Goal: Task Accomplishment & Management: Manage account settings

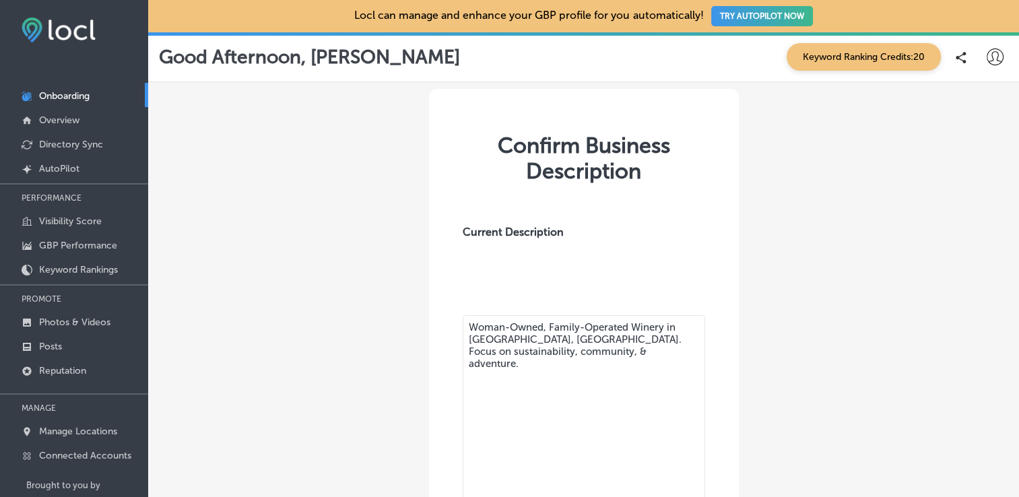
scroll to position [156, 0]
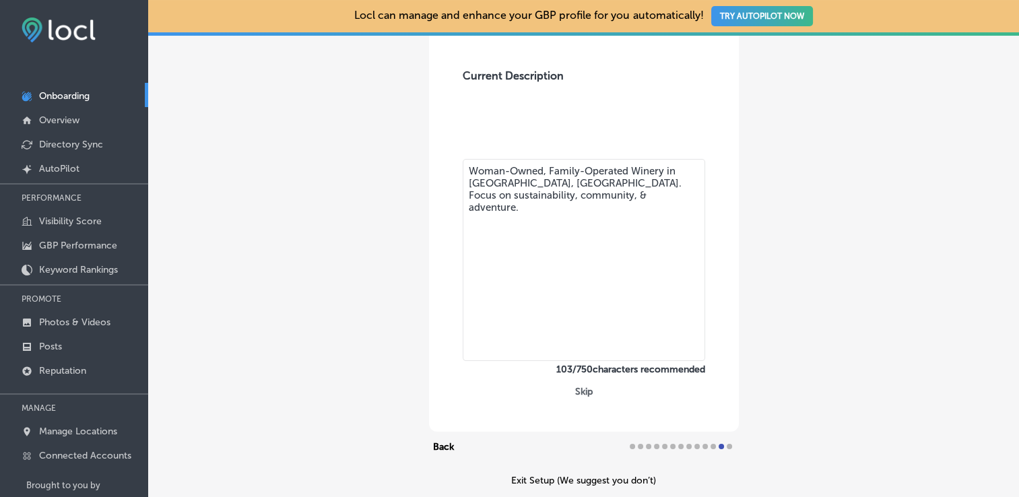
click at [787, 298] on div "Confirm Business Description Current Description Woman-Owned, Family-Operated W…" at bounding box center [583, 209] width 871 height 567
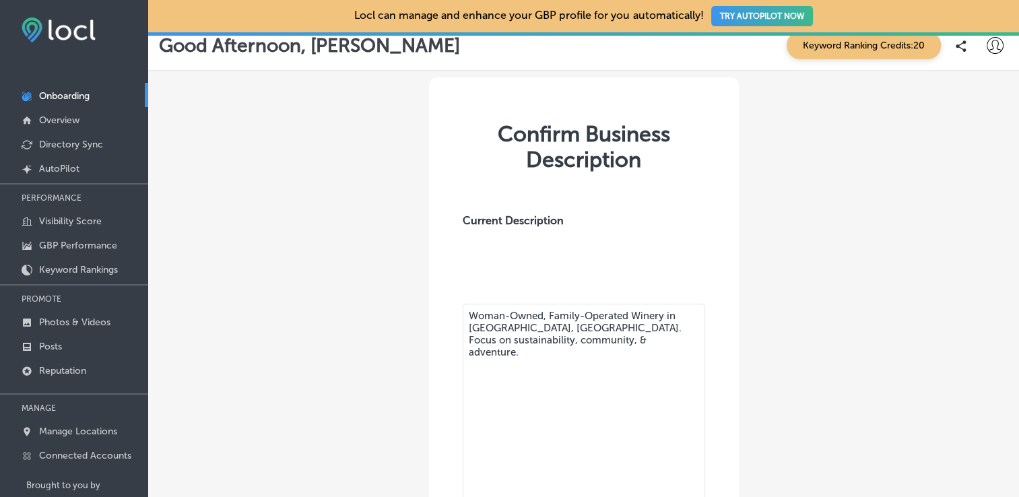
scroll to position [11, 0]
click at [787, 298] on div "Confirm Business Description Current Description Woman-Owned, Family-Operated W…" at bounding box center [583, 354] width 871 height 567
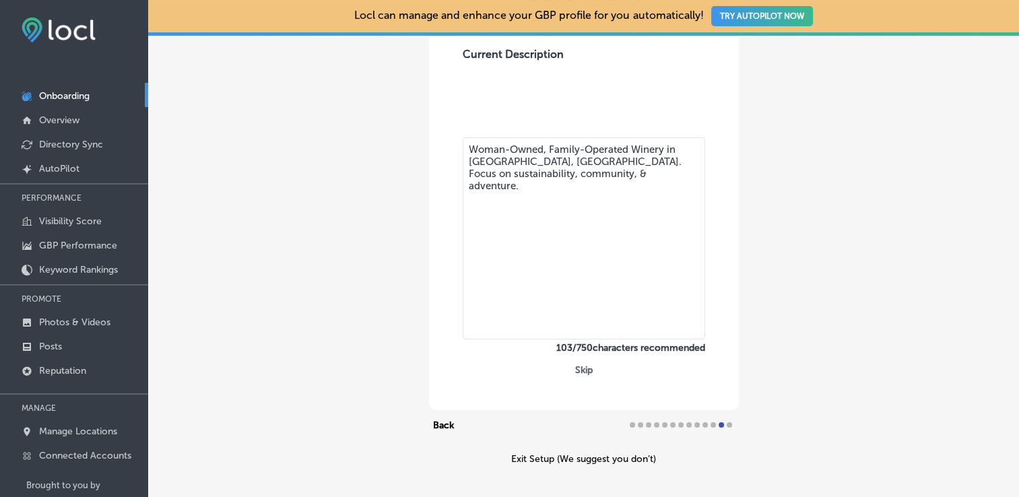
scroll to position [44, 0]
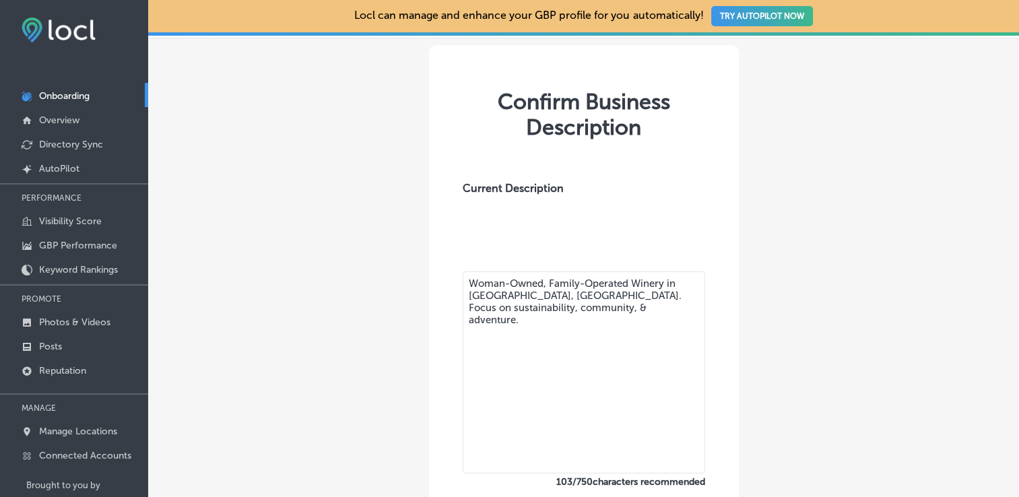
drag, startPoint x: 781, startPoint y: 32, endPoint x: 730, endPoint y: 141, distance: 121.1
click at [730, 141] on div "Confirm Business Description Current Description Woman-Owned, Family-Operated W…" at bounding box center [584, 294] width 310 height 499
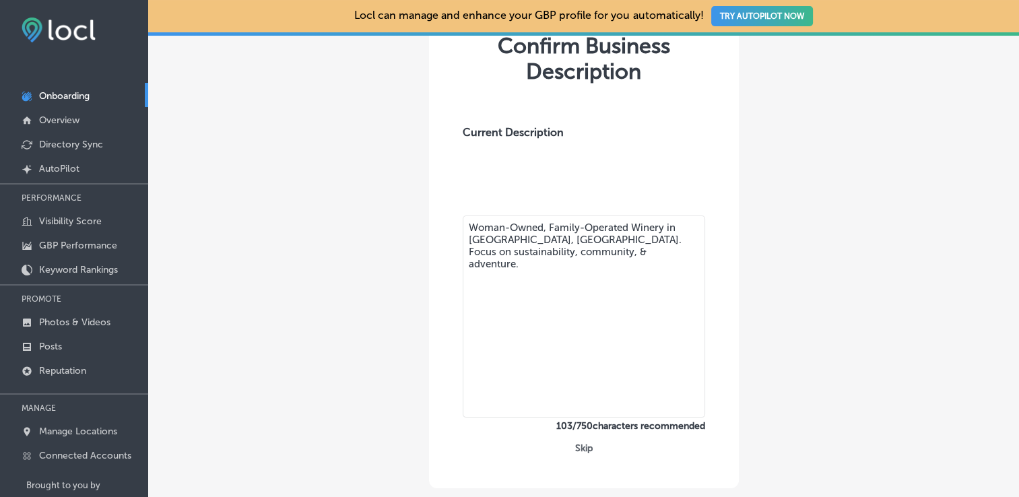
scroll to position [100, 0]
drag, startPoint x: 559, startPoint y: 323, endPoint x: 447, endPoint y: 193, distance: 171.4
click at [449, 193] on div "Current Description Woman-Owned, Family-Operated Winery in [GEOGRAPHIC_DATA], […" at bounding box center [583, 262] width 269 height 337
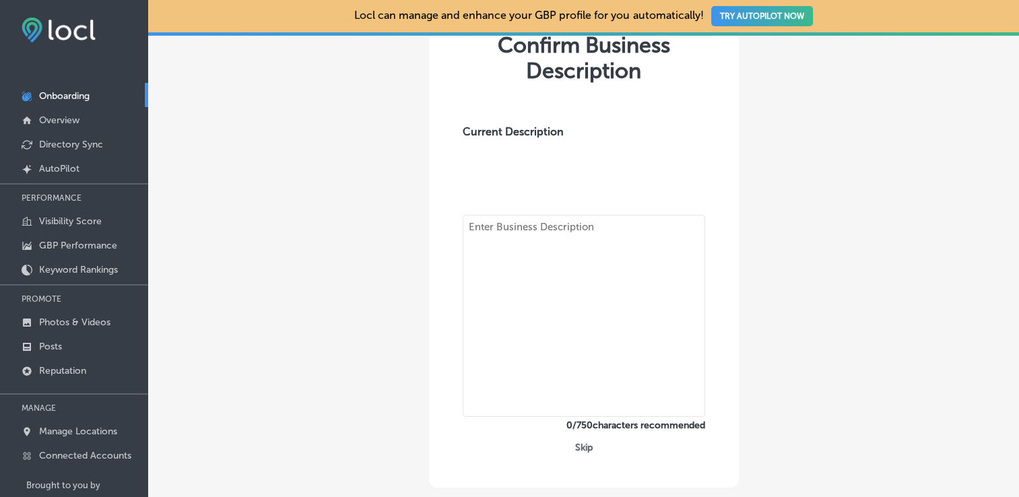
paste textarea "K [PERSON_NAME] Wines is a small, family-run winery located in downtown [GEOGRA…"
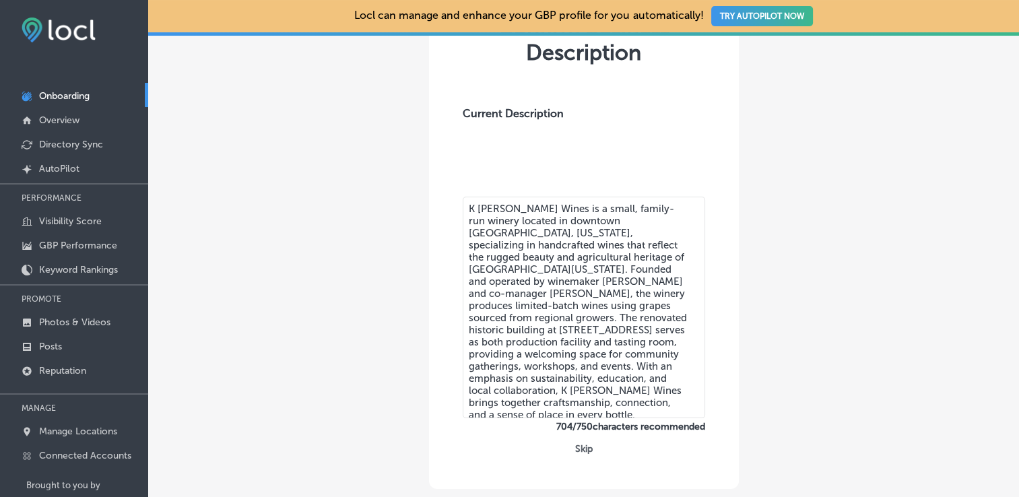
scroll to position [124, 0]
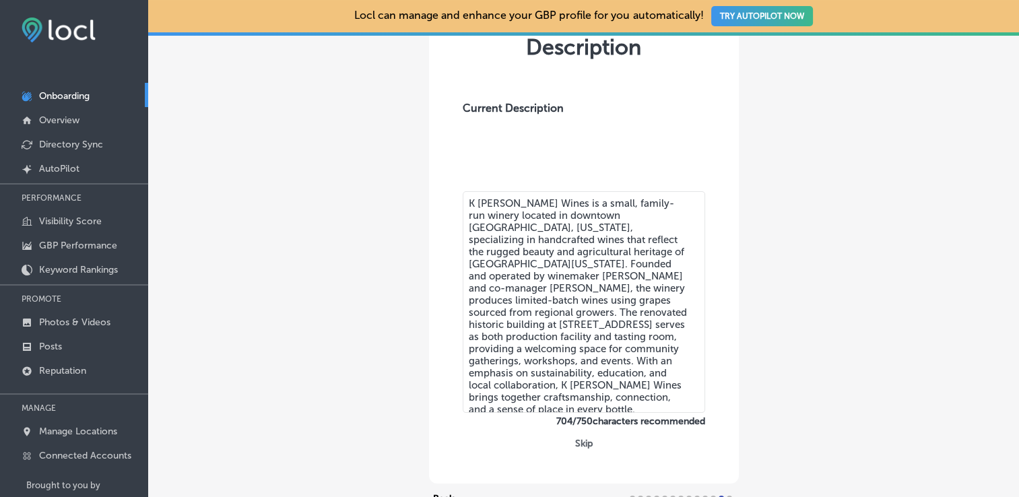
click at [515, 279] on textarea "K [PERSON_NAME] Wines is a small, family-run winery located in downtown [GEOGRA…" at bounding box center [584, 302] width 242 height 222
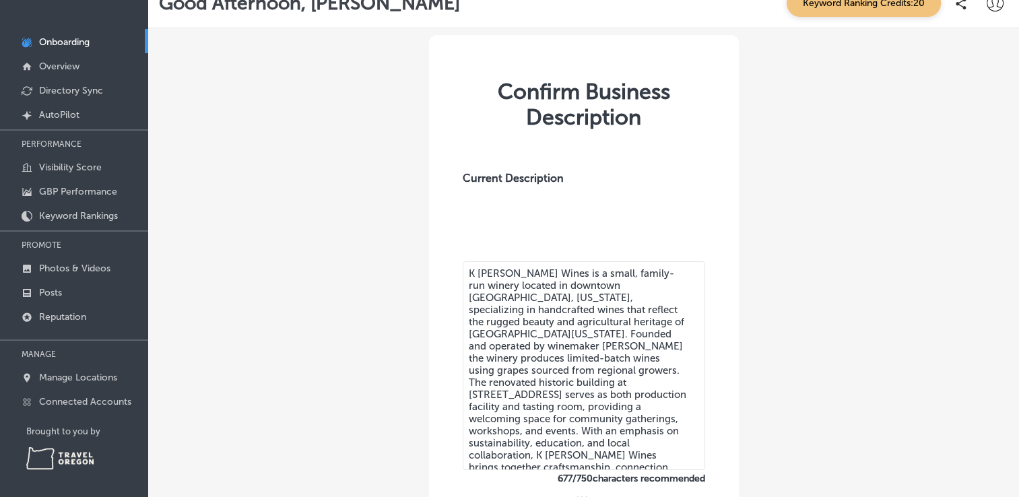
scroll to position [186, 0]
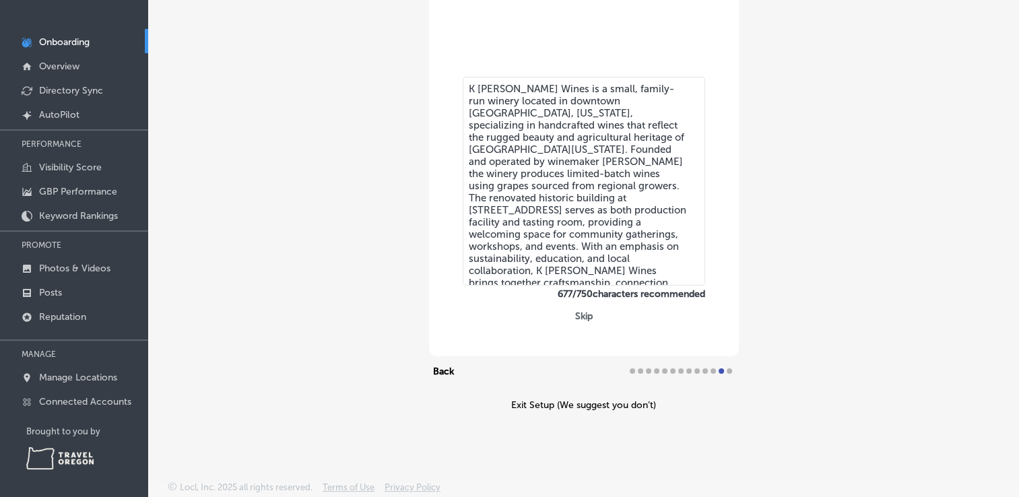
type textarea "K [PERSON_NAME] Wines is a small, family-run winery located in downtown [GEOGRA…"
click at [800, 303] on div "Confirm Business Description Current Description K [PERSON_NAME] Wines is a sma…" at bounding box center [583, 131] width 871 height 574
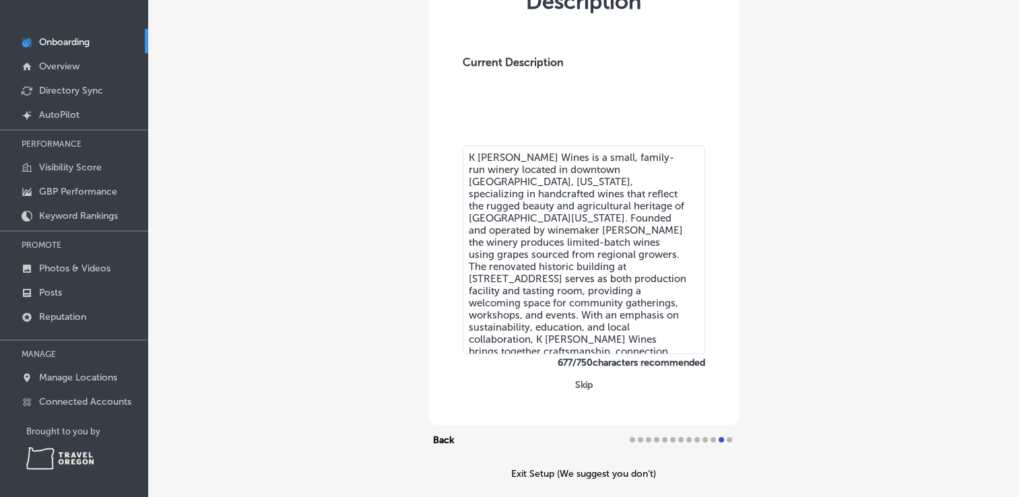
click at [578, 383] on button "Skip" at bounding box center [584, 384] width 26 height 13
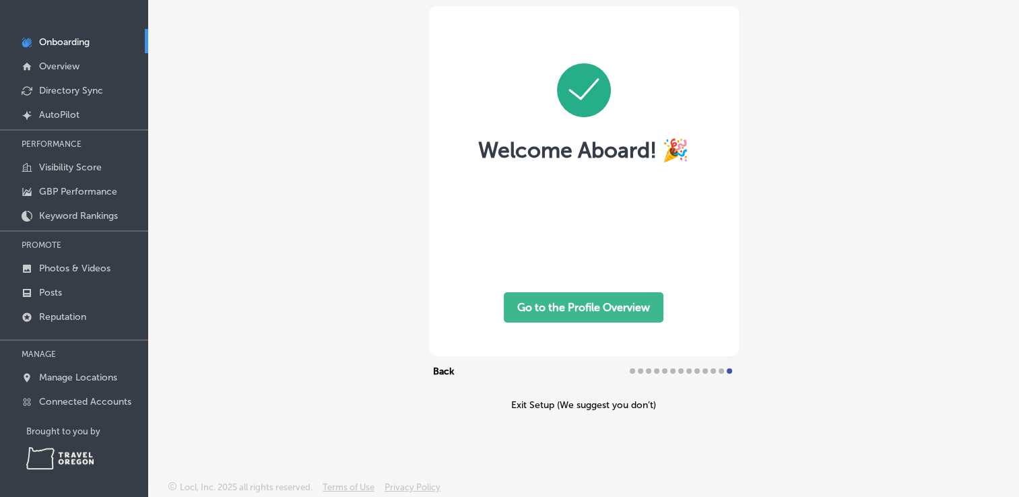
scroll to position [30, 0]
click at [603, 308] on button "Go to the Profile Overview" at bounding box center [584, 307] width 160 height 30
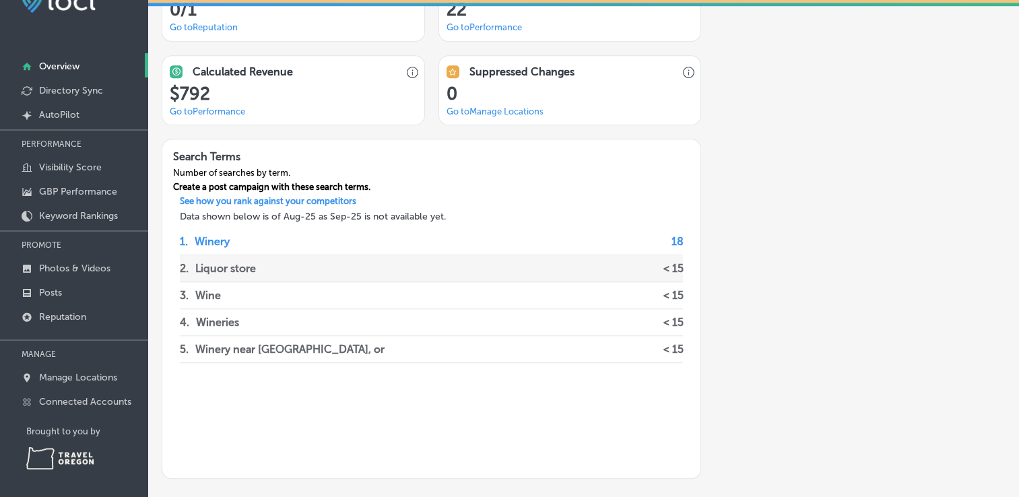
scroll to position [1015, 0]
drag, startPoint x: 606, startPoint y: 267, endPoint x: 337, endPoint y: 222, distance: 272.3
click at [337, 222] on div "1 . Winery 18 2 . Liquor store < 15 3 . Wine < 15 4 . Wineries < 15 5 . Winery …" at bounding box center [431, 350] width 524 height 256
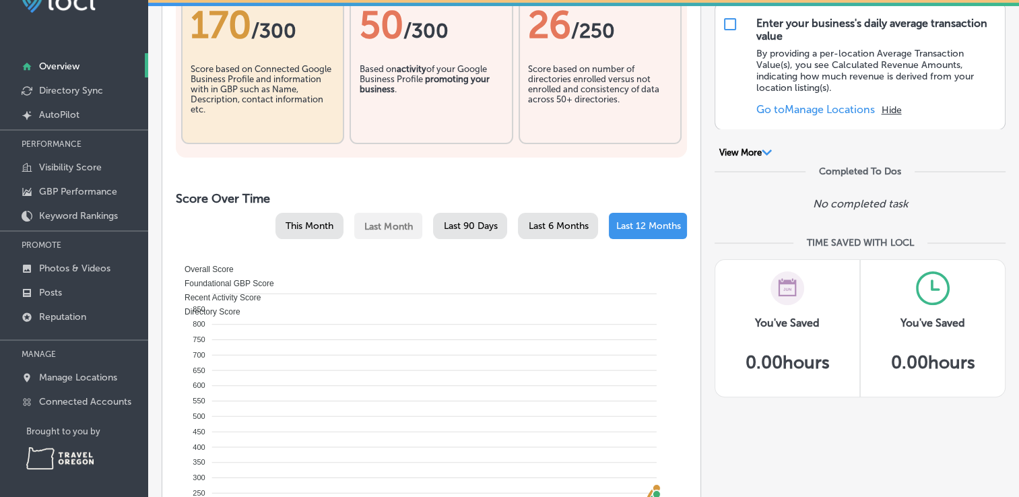
scroll to position [320, 0]
click at [755, 276] on div "You've Saved 0.00 hours" at bounding box center [786, 328] width 145 height 138
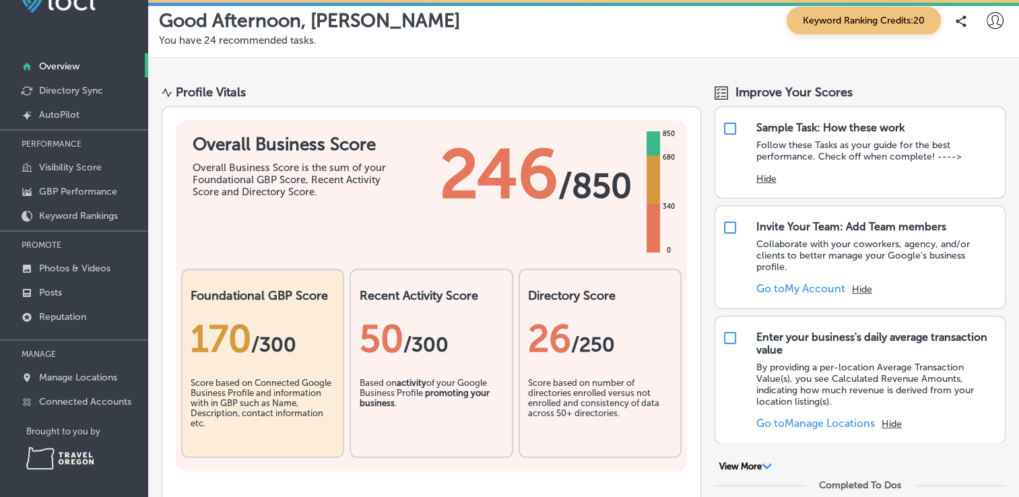
scroll to position [0, 0]
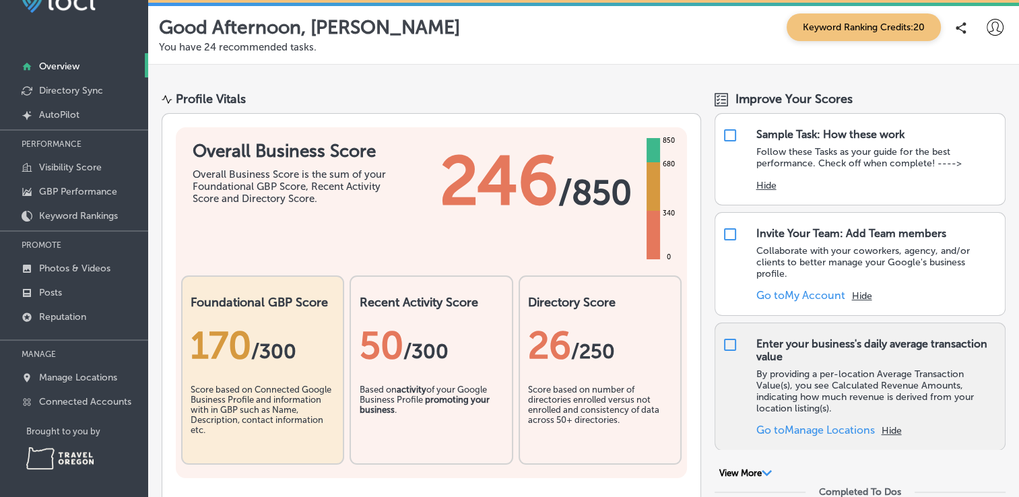
drag, startPoint x: 803, startPoint y: 286, endPoint x: 769, endPoint y: 411, distance: 129.2
click at [769, 411] on div "Sample Task: How these work Follow these Tasks as your guide for the best perfo…" at bounding box center [859, 281] width 291 height 337
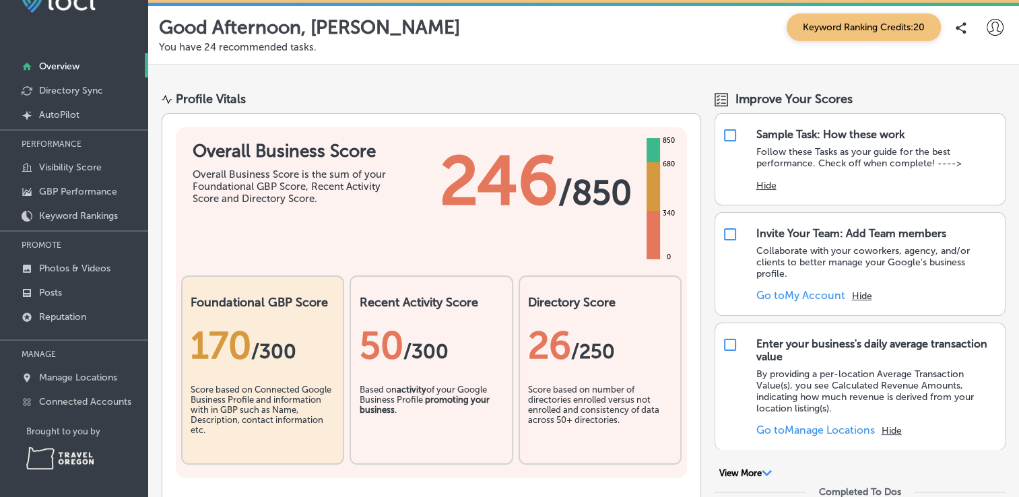
click at [989, 31] on icon at bounding box center [994, 27] width 17 height 17
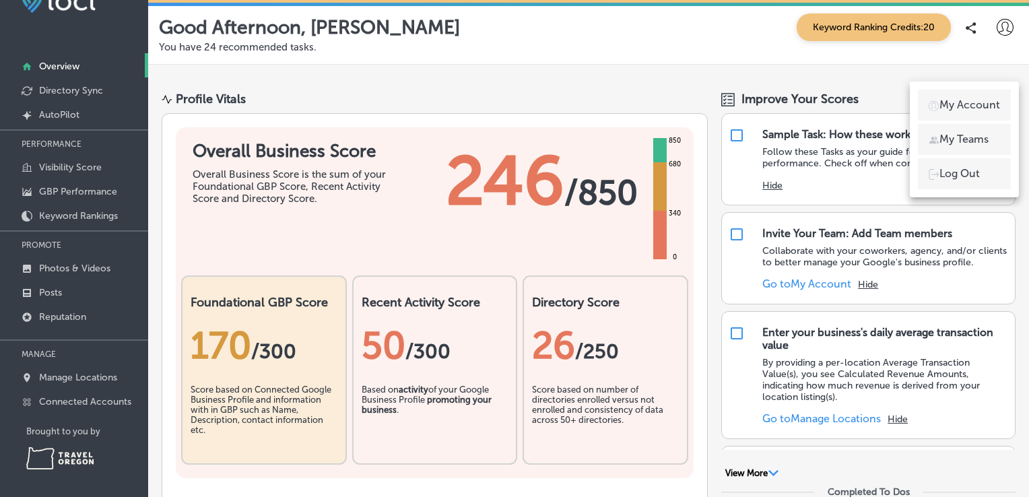
click at [955, 118] on li "My Account" at bounding box center [964, 105] width 93 height 31
select select "US"
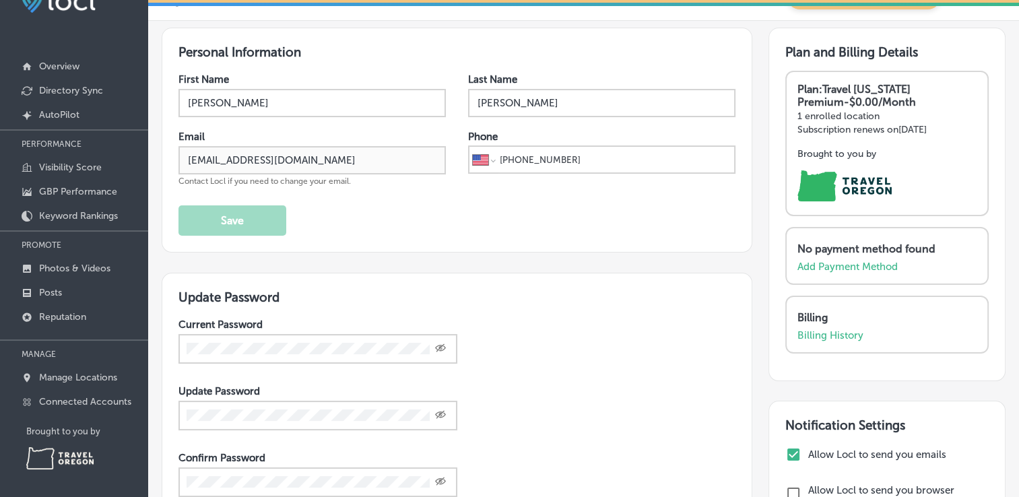
scroll to position [31, 0]
click at [75, 211] on p "Keyword Rankings" at bounding box center [78, 215] width 79 height 11
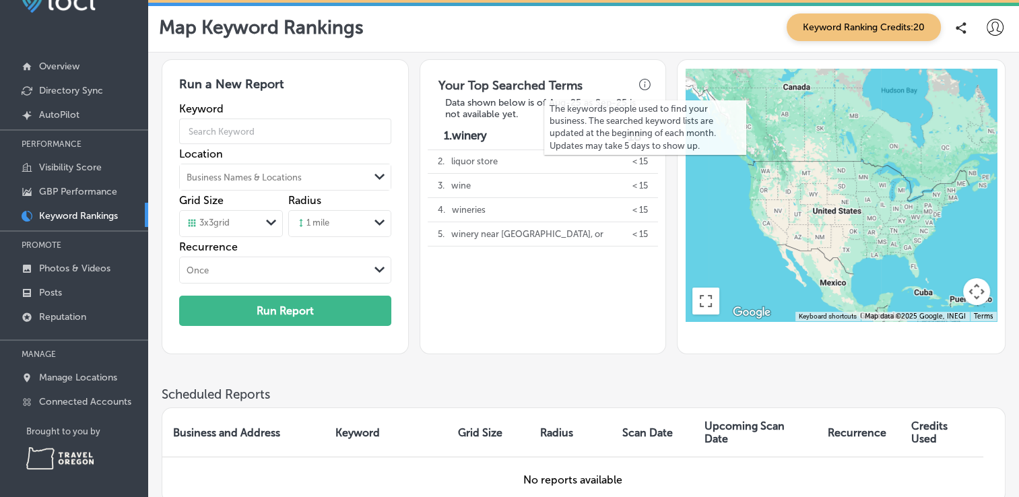
click at [648, 85] on icon "button" at bounding box center [645, 85] width 12 height 12
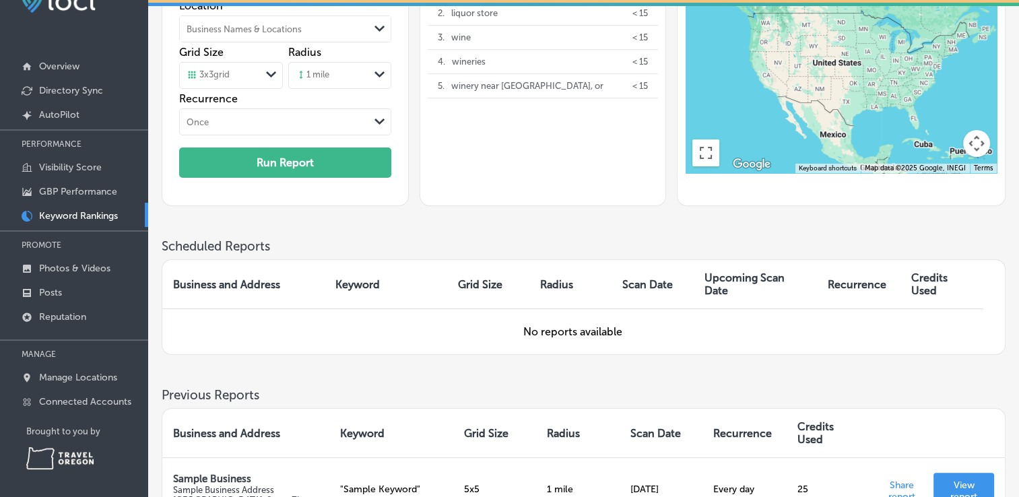
scroll to position [288, 0]
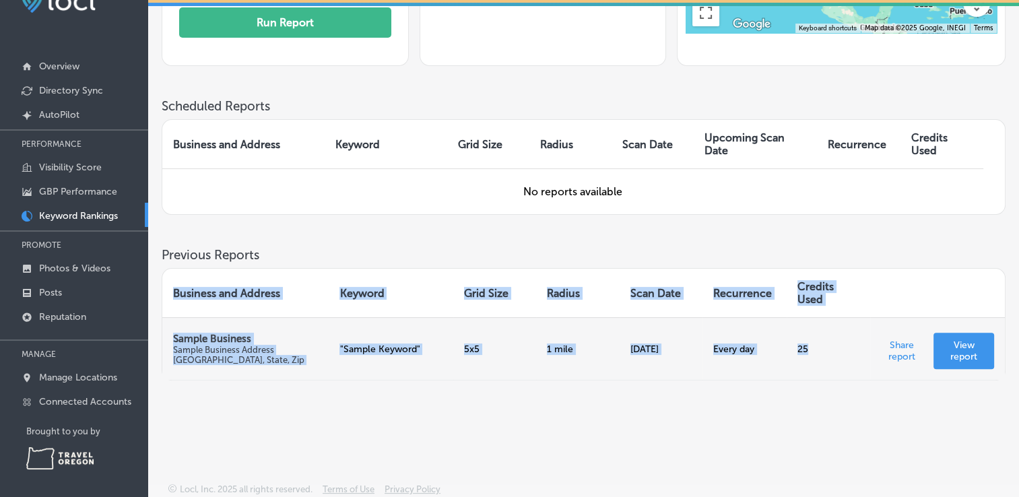
drag, startPoint x: 731, startPoint y: 382, endPoint x: 869, endPoint y: 351, distance: 140.8
click at [869, 351] on div "Previous Reports Business and Address Keyword Grid Size Radius Scan Date Recurr…" at bounding box center [584, 330] width 844 height 166
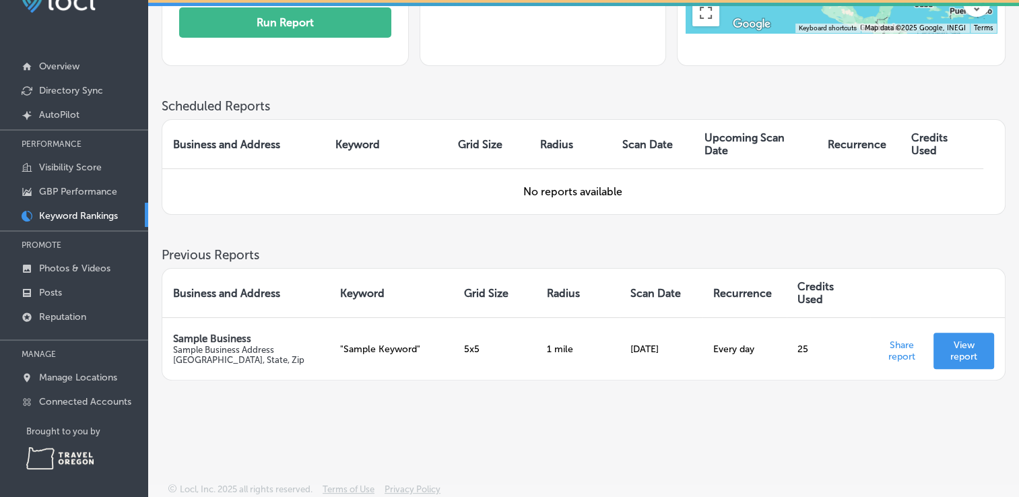
drag, startPoint x: 869, startPoint y: 351, endPoint x: 852, endPoint y: 457, distance: 107.0
click at [852, 457] on div "Locl can manage and enhance your GBP profile for you automatically! TRY AUTOPIL…" at bounding box center [583, 234] width 871 height 529
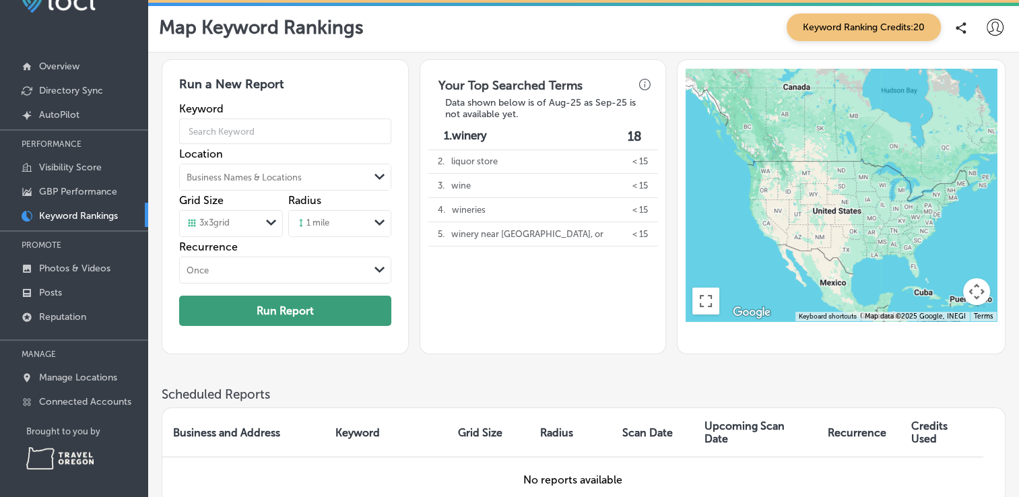
scroll to position [0, 0]
click at [89, 189] on p "GBP Performance" at bounding box center [78, 191] width 78 height 11
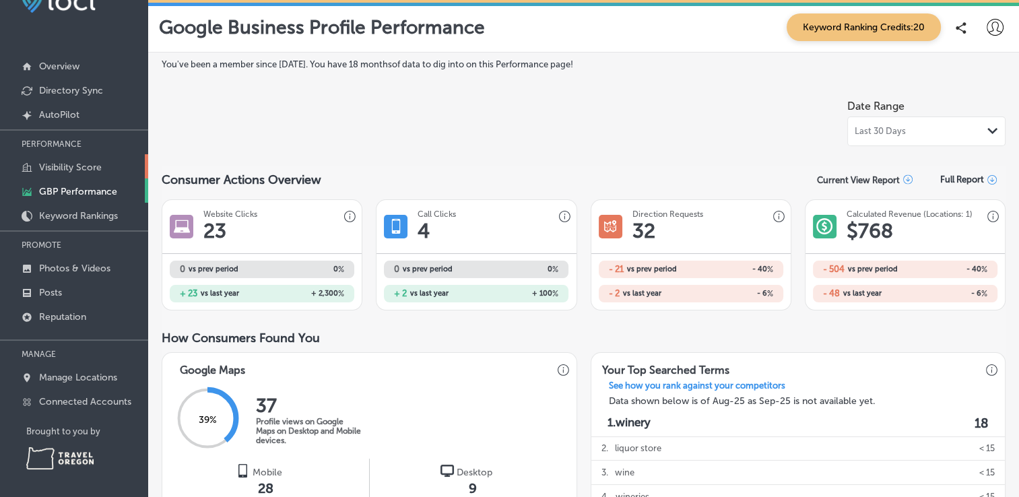
click at [77, 163] on p "Visibility Score" at bounding box center [70, 167] width 63 height 11
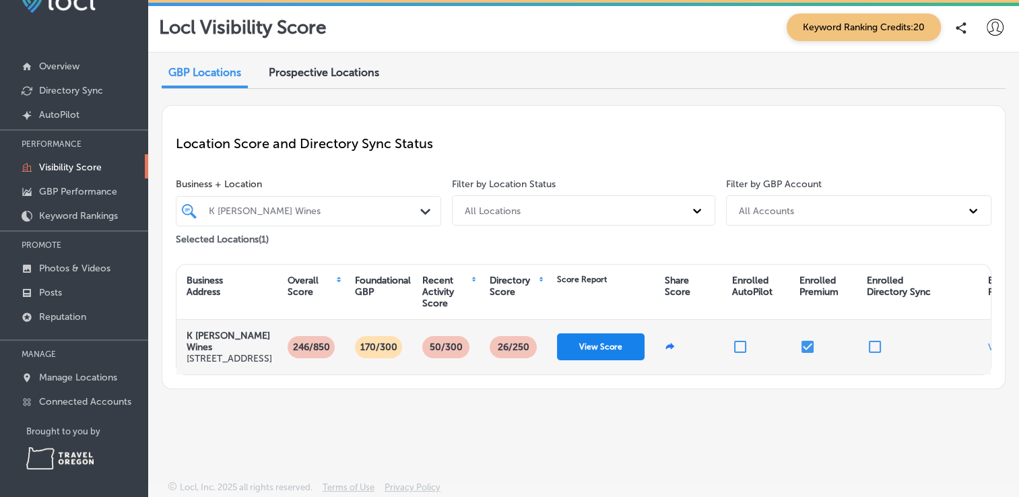
click at [595, 360] on button "View Score" at bounding box center [601, 346] width 88 height 27
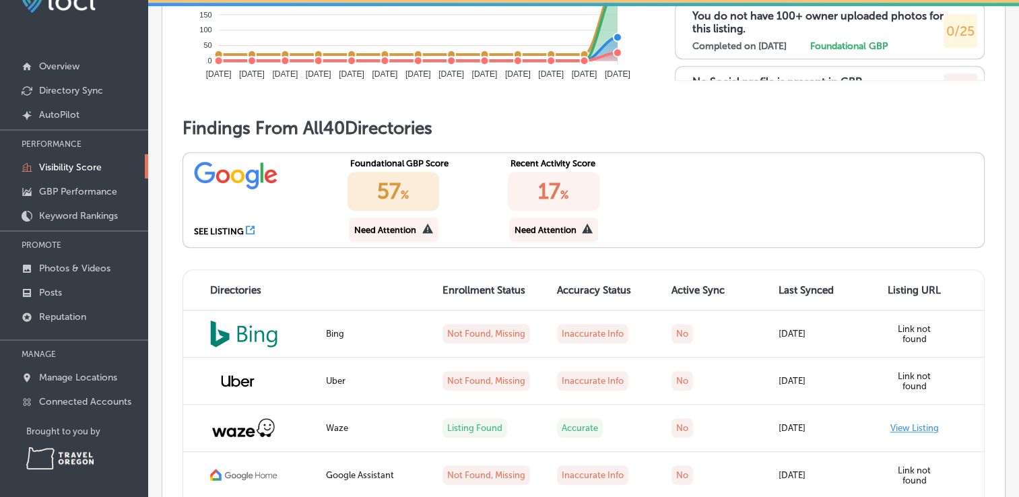
scroll to position [1021, 0]
click at [249, 232] on icon at bounding box center [250, 231] width 9 height 9
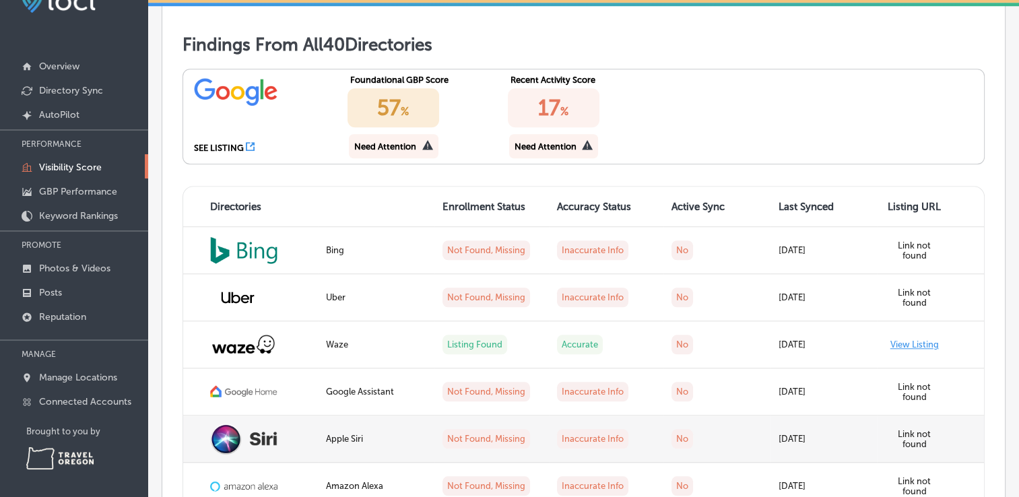
scroll to position [1033, 0]
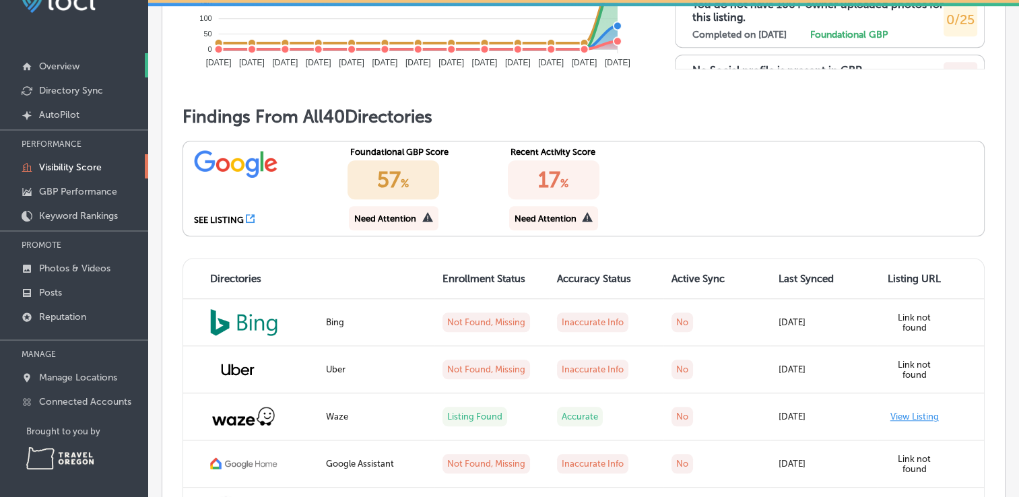
click at [73, 74] on link "Overview" at bounding box center [74, 65] width 148 height 24
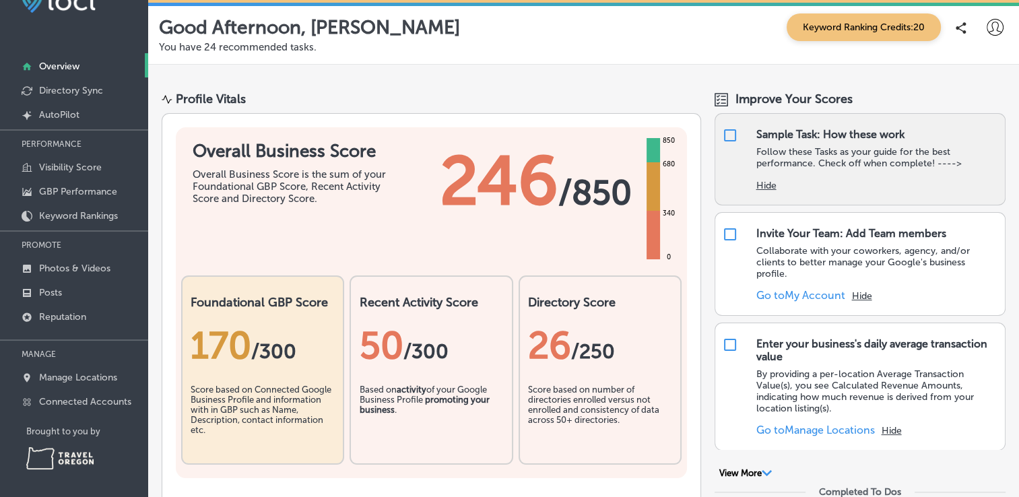
click at [920, 163] on p "Follow these Tasks as your guide for the best performance. Check off when compl…" at bounding box center [876, 157] width 242 height 23
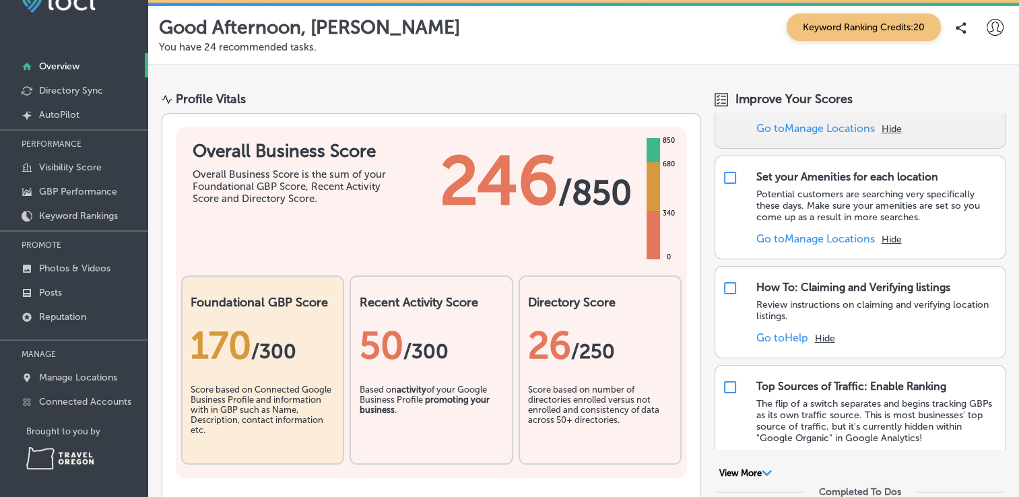
scroll to position [303, 0]
click at [919, 349] on div "How To: Claiming and Verifying listings Review instructions on claiming and ver…" at bounding box center [859, 311] width 291 height 92
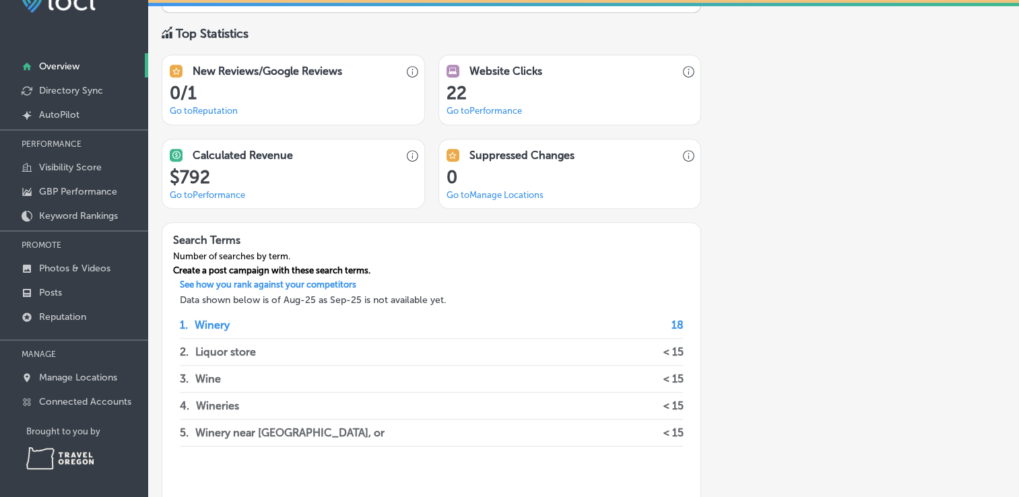
scroll to position [933, 0]
click at [85, 376] on p "Manage Locations" at bounding box center [78, 377] width 78 height 11
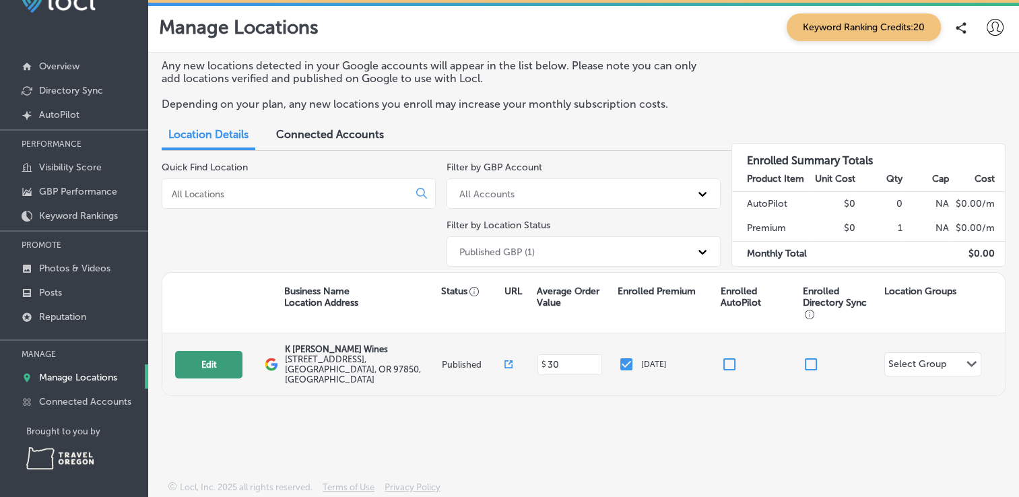
click at [215, 358] on button "Edit" at bounding box center [208, 365] width 67 height 28
select select "US"
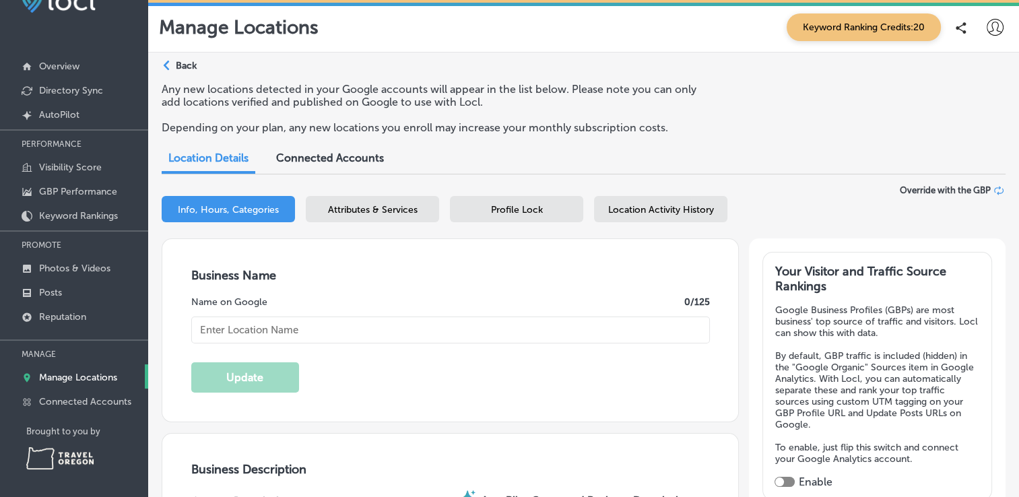
type input "K [PERSON_NAME] Wines"
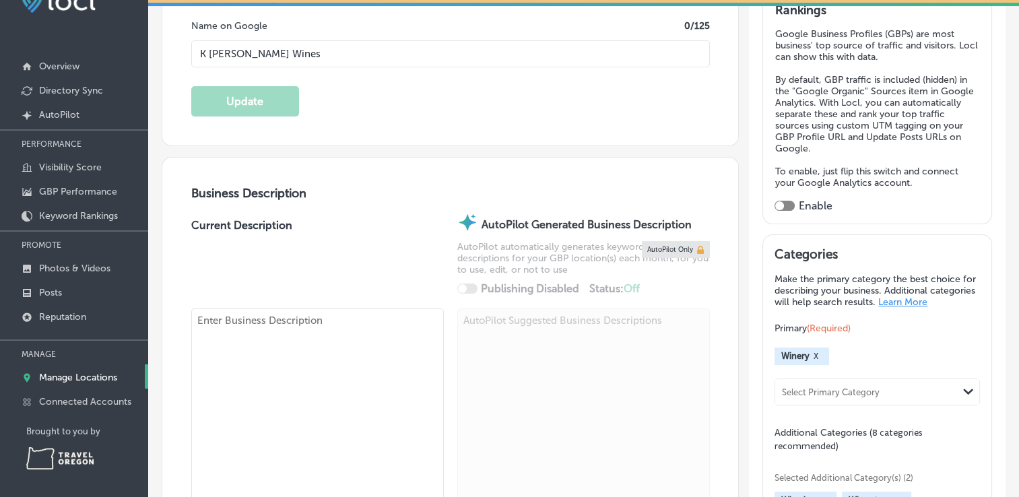
type input "[STREET_ADDRESS]"
type input "La Grande"
type input "97850"
type input "US"
type input "[URL][DOMAIN_NAME]"
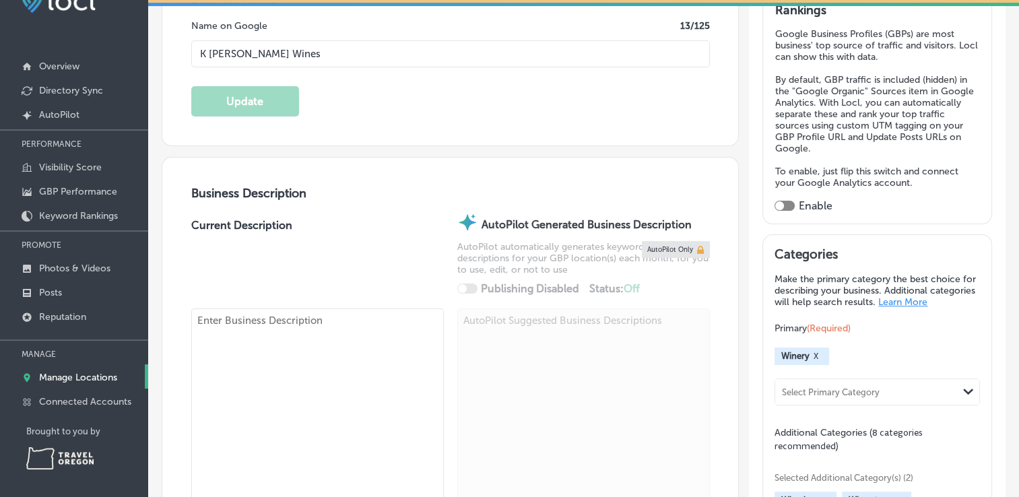
type input "30"
type textarea "Coming Soon"
type input "[PHONE_NUMBER]"
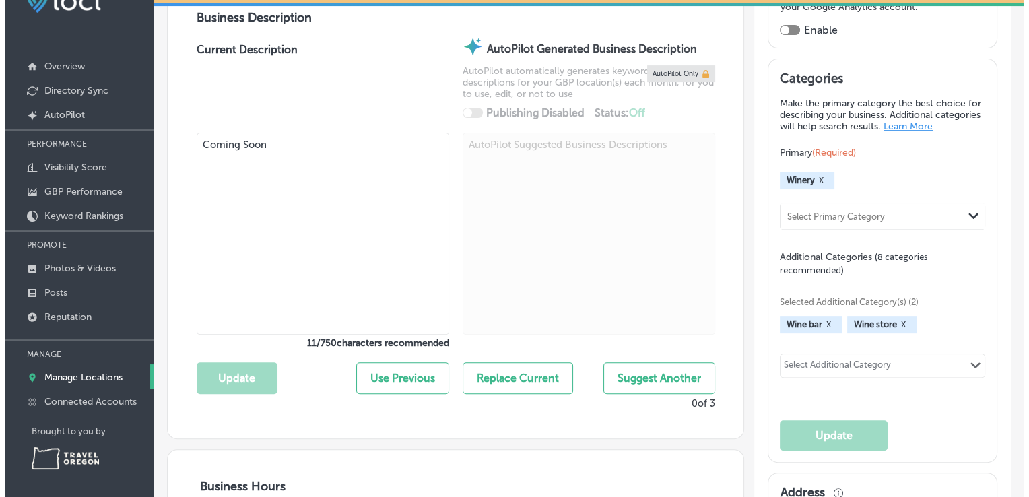
scroll to position [452, 0]
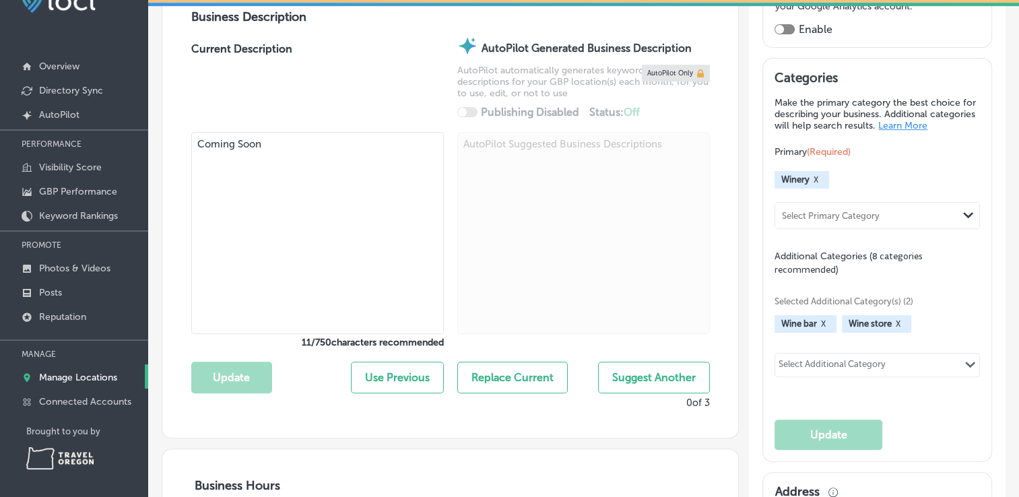
click at [353, 177] on textarea "Coming Soon" at bounding box center [317, 233] width 252 height 202
paste textarea "K [PERSON_NAME] Wines is a small, family-run winery located in downtown [GEOGRA…"
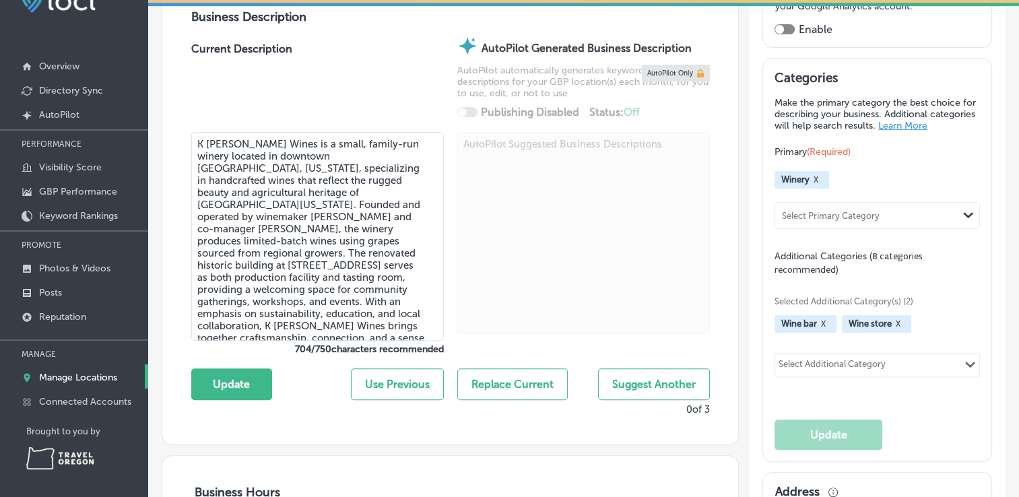
click at [250, 217] on textarea "K [PERSON_NAME] Wines is a small, family-run winery located in downtown [GEOGRA…" at bounding box center [317, 236] width 252 height 209
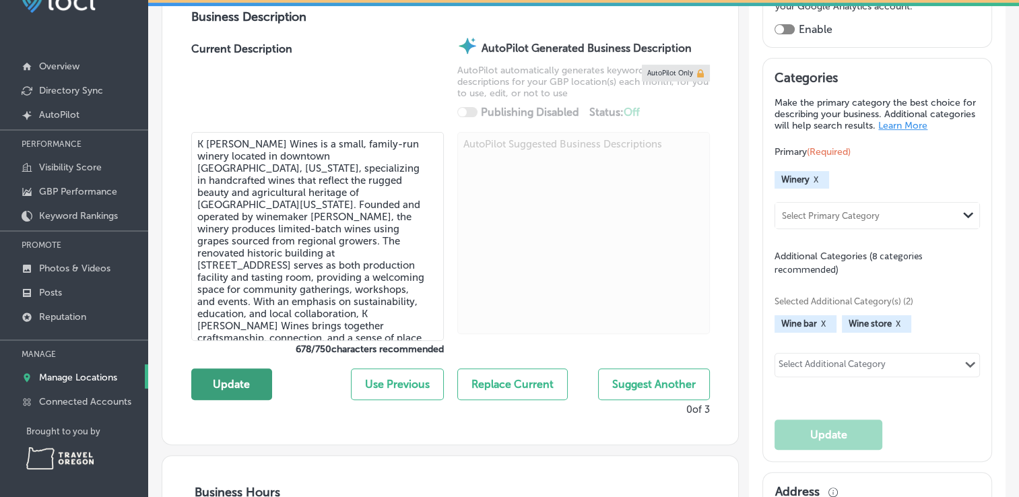
type textarea "K [PERSON_NAME] Wines is a small, family-run winery located in downtown [GEOGRA…"
click at [242, 384] on button "Update" at bounding box center [231, 384] width 81 height 32
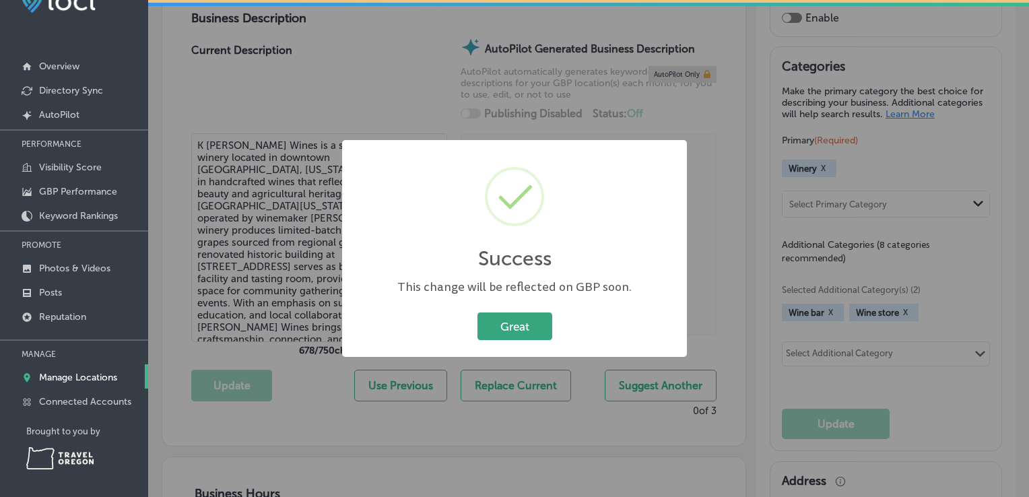
click at [519, 329] on button "Great" at bounding box center [514, 326] width 75 height 28
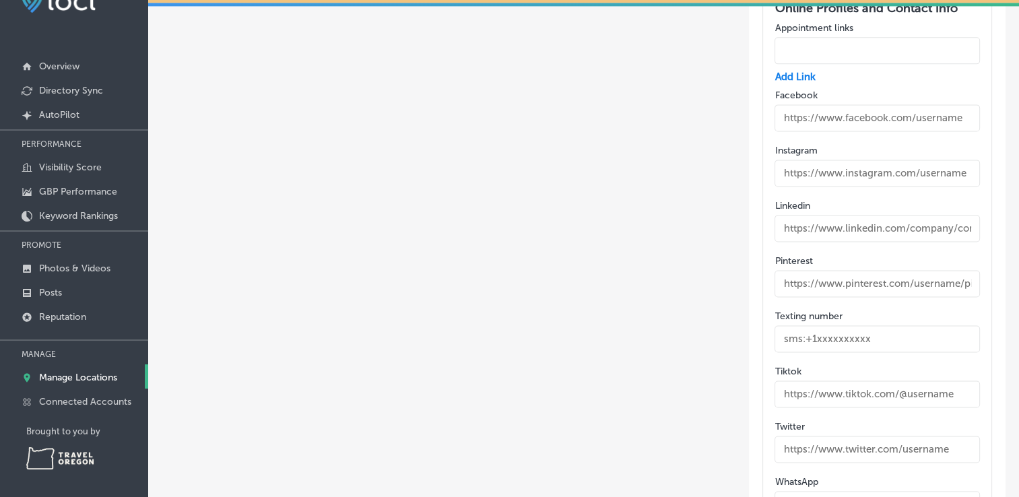
scroll to position [1807, 0]
click at [813, 112] on input "text" at bounding box center [876, 117] width 205 height 27
paste input "[URL][DOMAIN_NAME]"
type input "[URL][DOMAIN_NAME]"
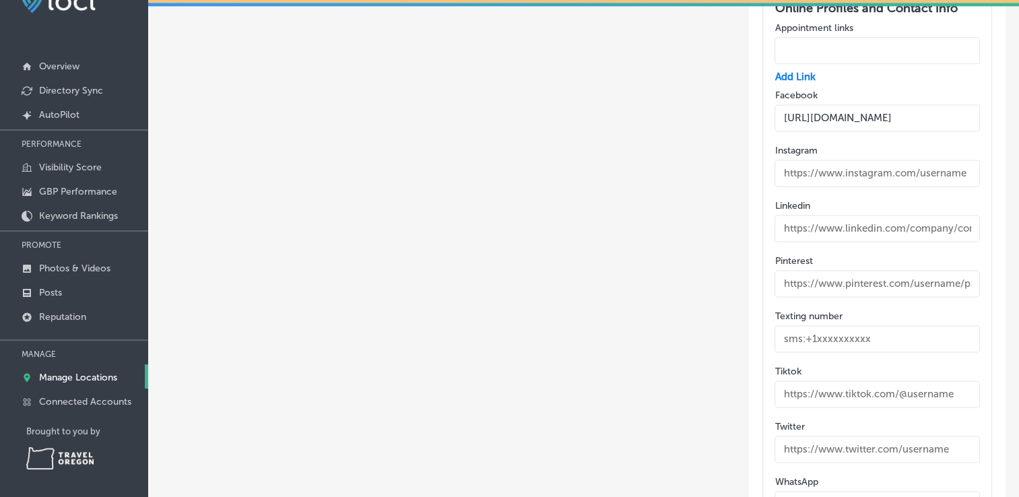
scroll to position [0, 0]
click at [835, 163] on input "text" at bounding box center [876, 173] width 205 height 27
paste input "[URL][DOMAIN_NAME]"
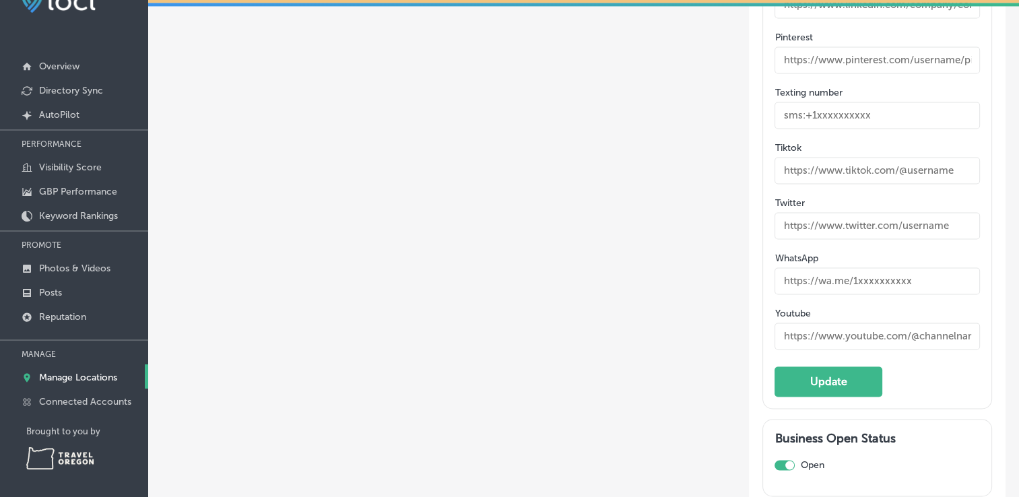
scroll to position [2099, 0]
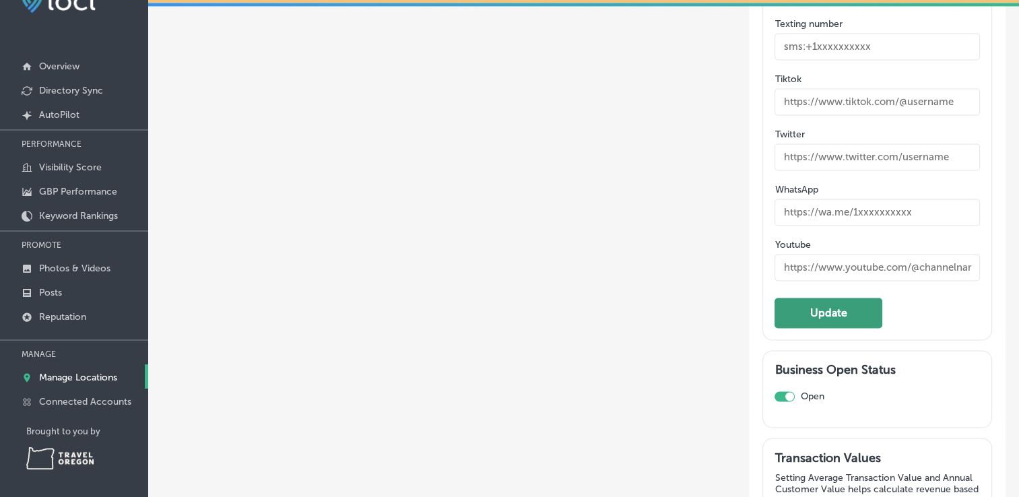
type input "[URL][DOMAIN_NAME]"
click at [811, 298] on button "Update" at bounding box center [828, 313] width 108 height 30
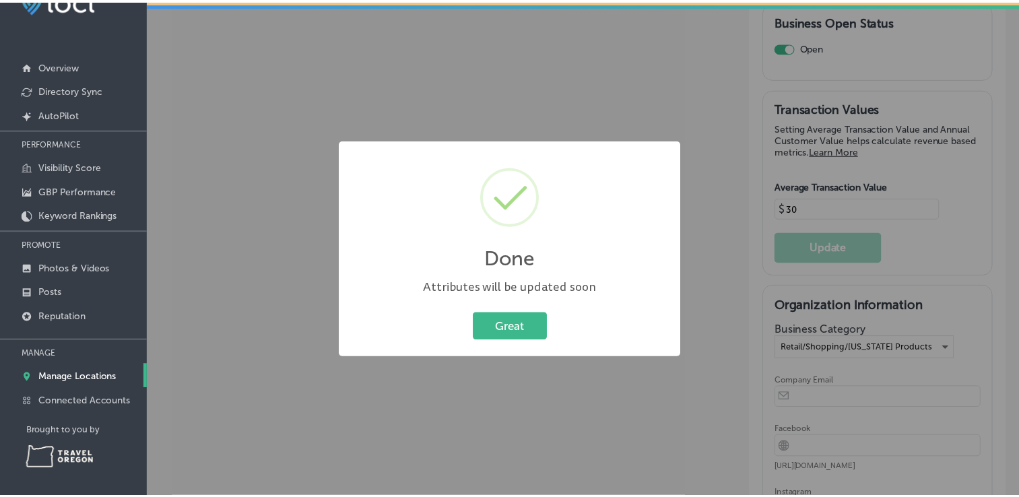
scroll to position [2439, 0]
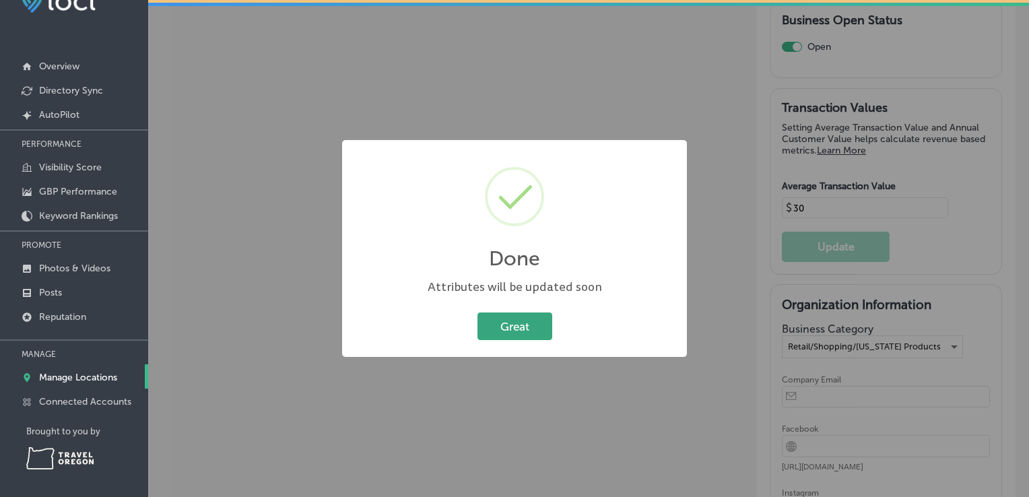
click at [487, 322] on button "Great" at bounding box center [514, 326] width 75 height 28
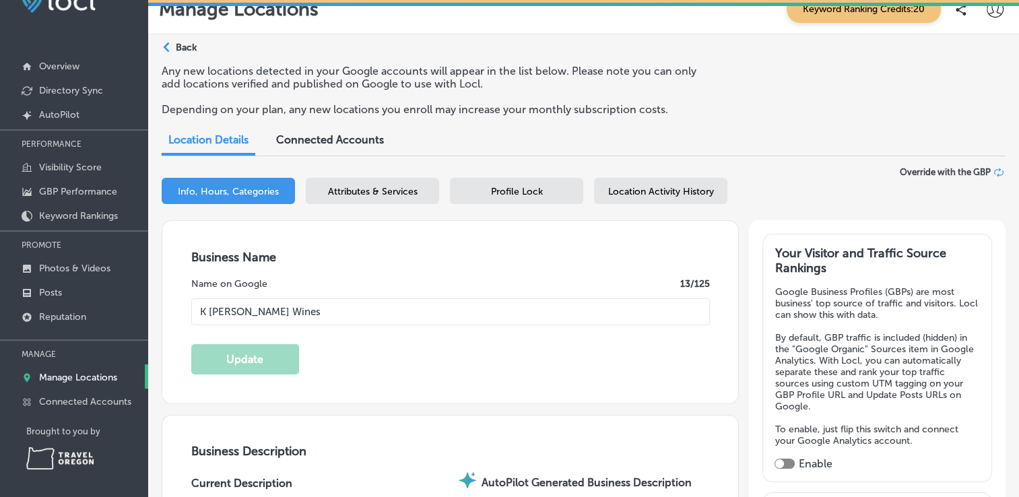
scroll to position [18, 0]
click at [298, 213] on div "Info, Hours, Categories Attributes & Services Profile Lock Location Activity Hi…" at bounding box center [584, 194] width 844 height 53
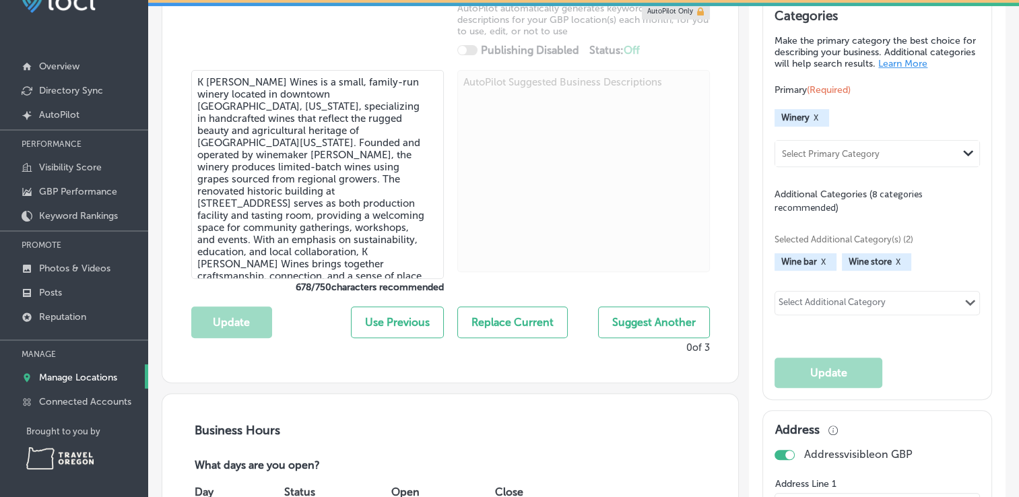
scroll to position [501, 0]
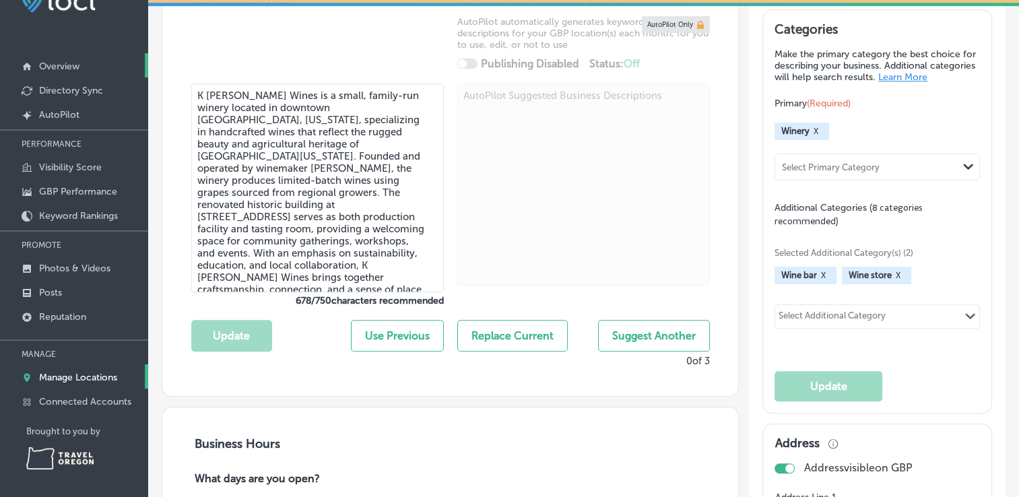
click at [76, 65] on p "Overview" at bounding box center [59, 66] width 40 height 11
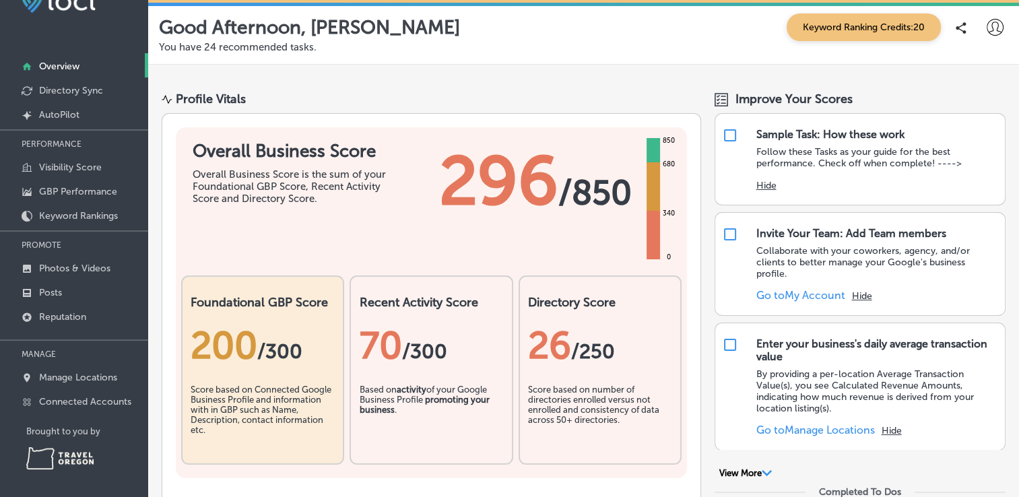
click at [549, 448] on div "Score based on number of directories enrolled versus not enrolled and consisten…" at bounding box center [600, 417] width 144 height 67
drag, startPoint x: 549, startPoint y: 448, endPoint x: 1007, endPoint y: 285, distance: 486.6
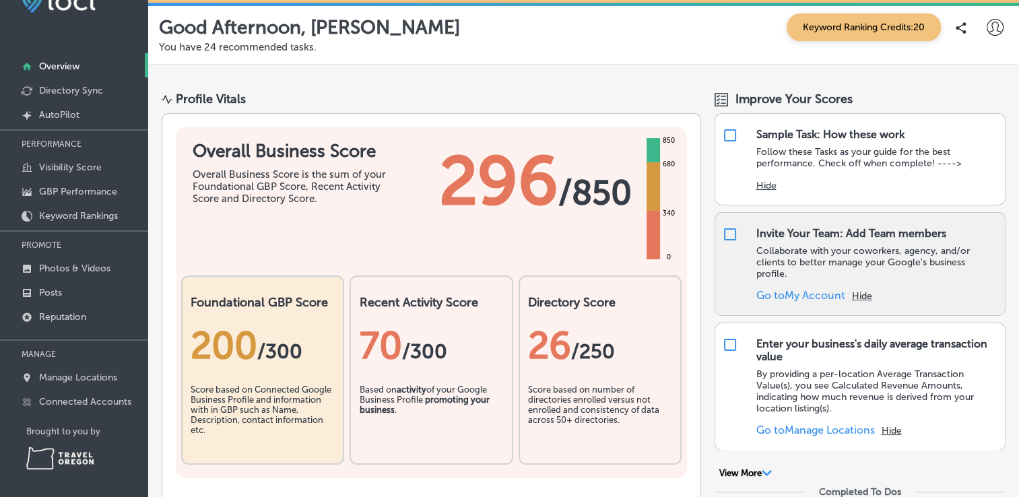
click at [860, 290] on button "Hide" at bounding box center [861, 295] width 20 height 11
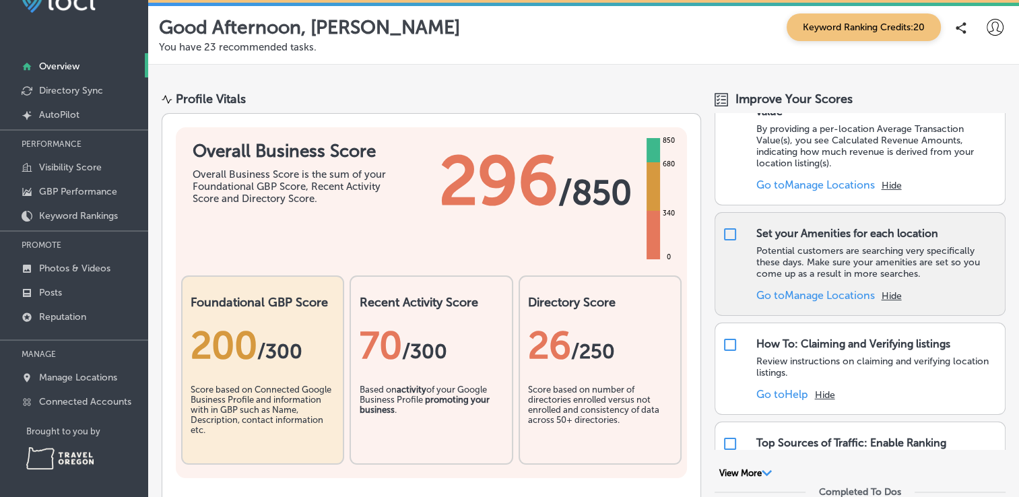
scroll to position [136, 0]
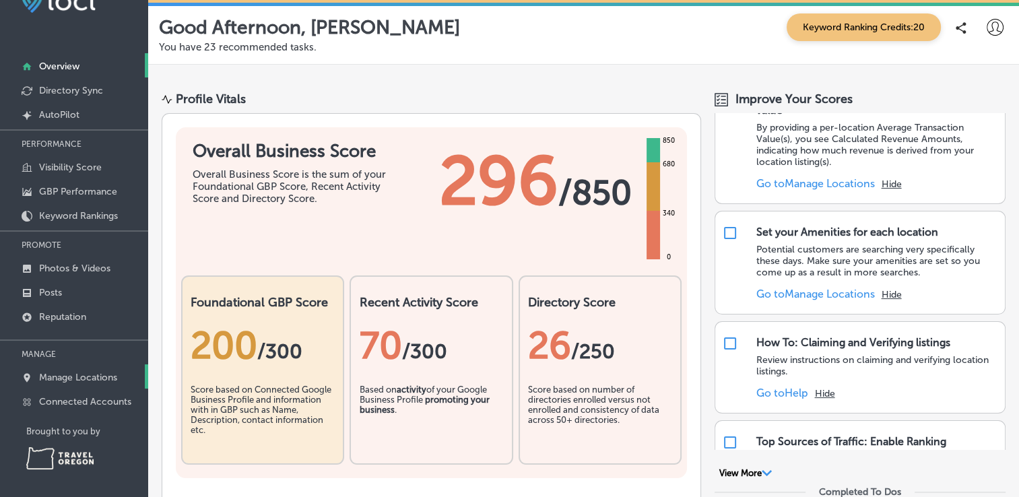
click at [66, 374] on p "Manage Locations" at bounding box center [78, 377] width 78 height 11
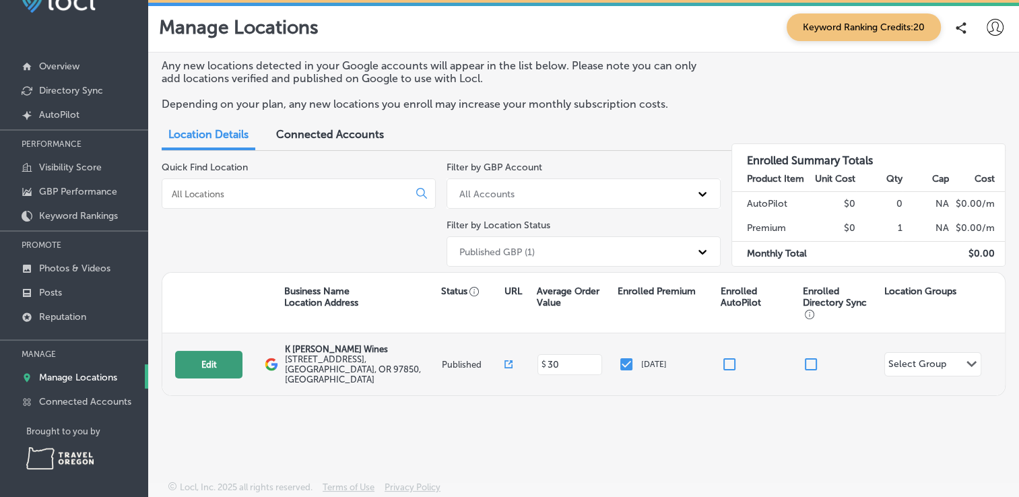
click at [219, 356] on button "Edit" at bounding box center [208, 365] width 67 height 28
select select "US"
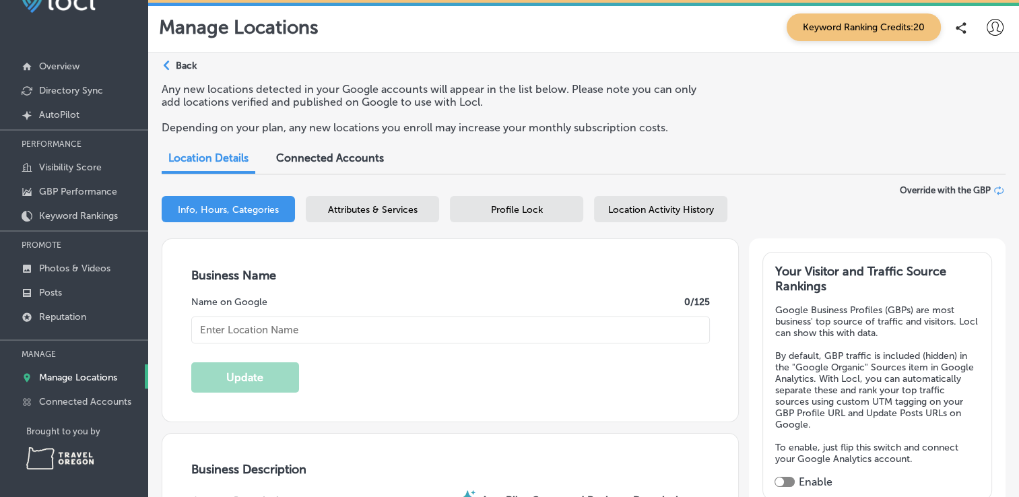
type input "K [PERSON_NAME] Wines"
type input "[STREET_ADDRESS]"
type input "La Grande"
type input "97850"
type input "US"
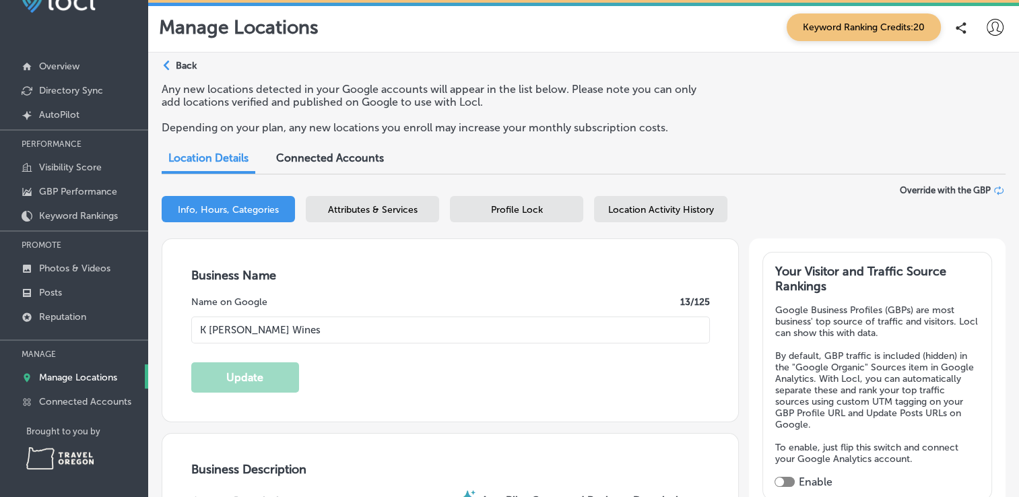
scroll to position [129, 0]
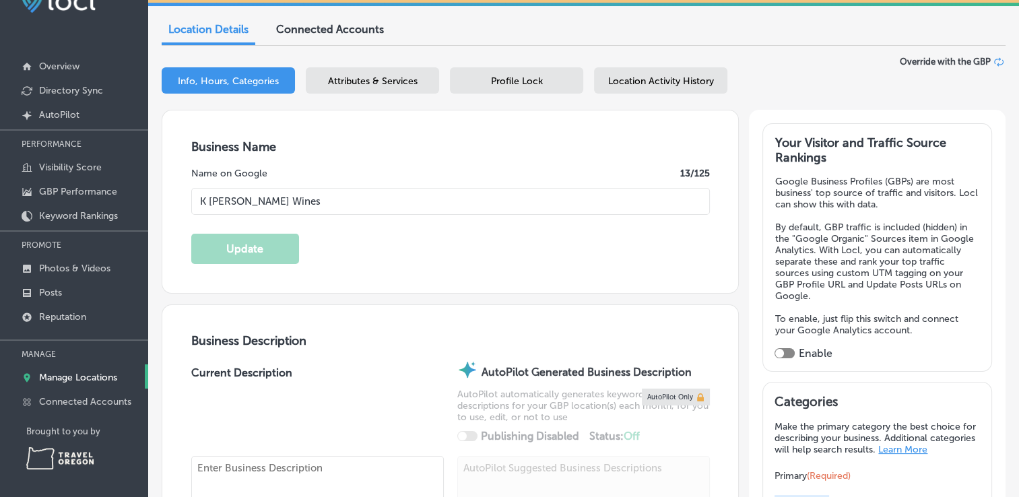
type input "[URL][DOMAIN_NAME]"
type input "30"
type textarea "K [PERSON_NAME] Wines is a small, family-run winery located in downtown [GEOGRA…"
type input "[PHONE_NUMBER]"
click at [380, 81] on span "Attributes & Services" at bounding box center [373, 80] width 90 height 11
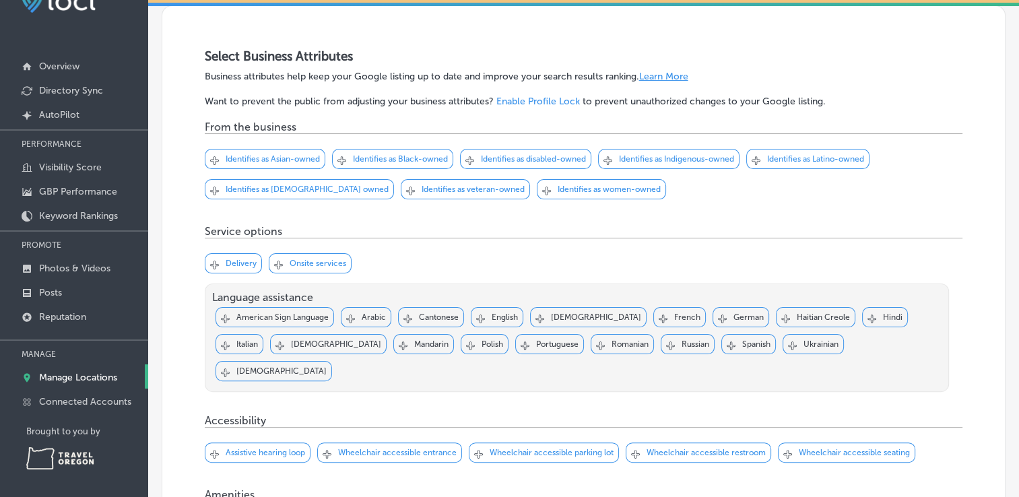
scroll to position [204, 0]
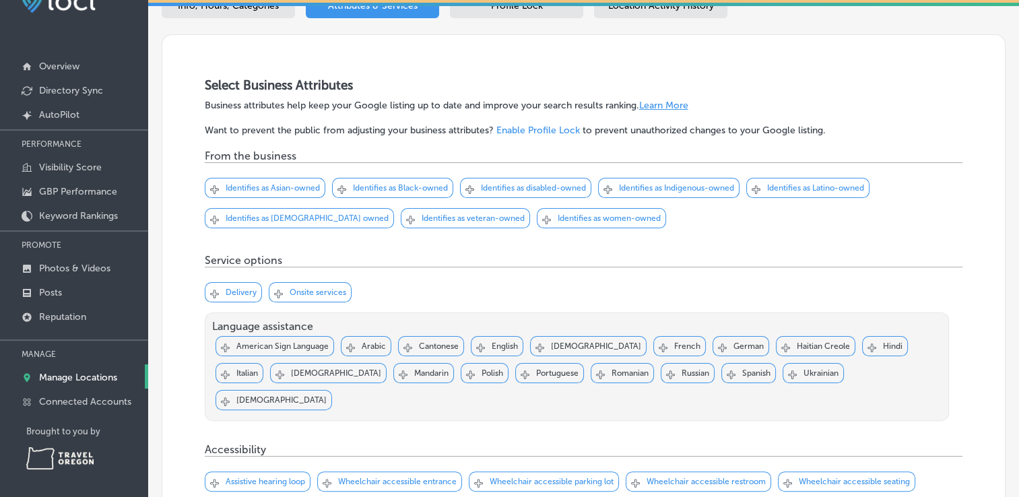
click at [557, 219] on p "Identifies as women-owned" at bounding box center [608, 217] width 103 height 9
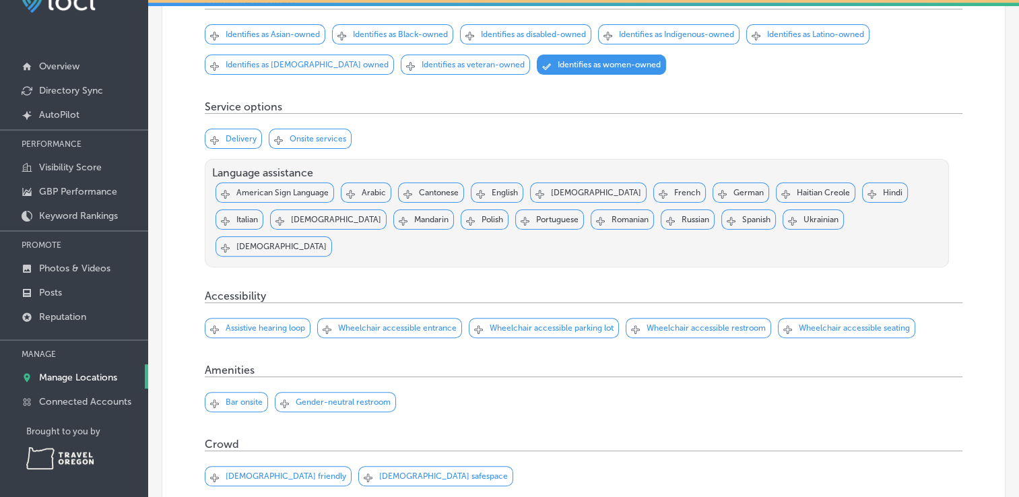
scroll to position [368, 0]
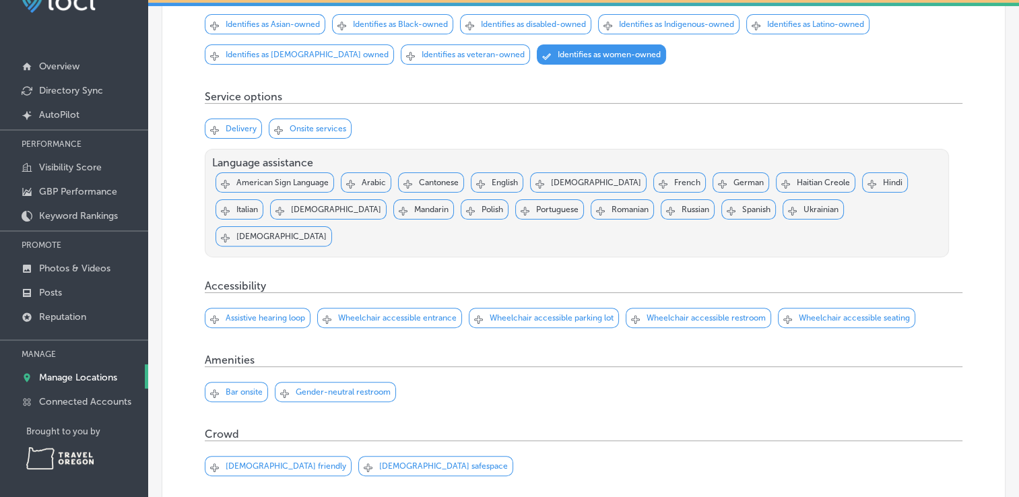
click at [508, 184] on p "English" at bounding box center [504, 182] width 26 height 9
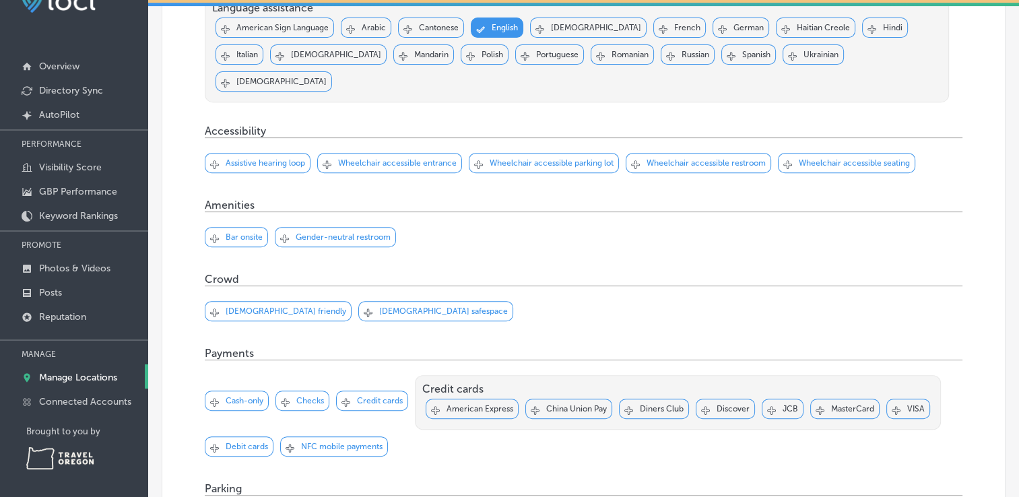
scroll to position [524, 0]
click at [430, 156] on p "Wheelchair accessible entrance" at bounding box center [397, 160] width 118 height 9
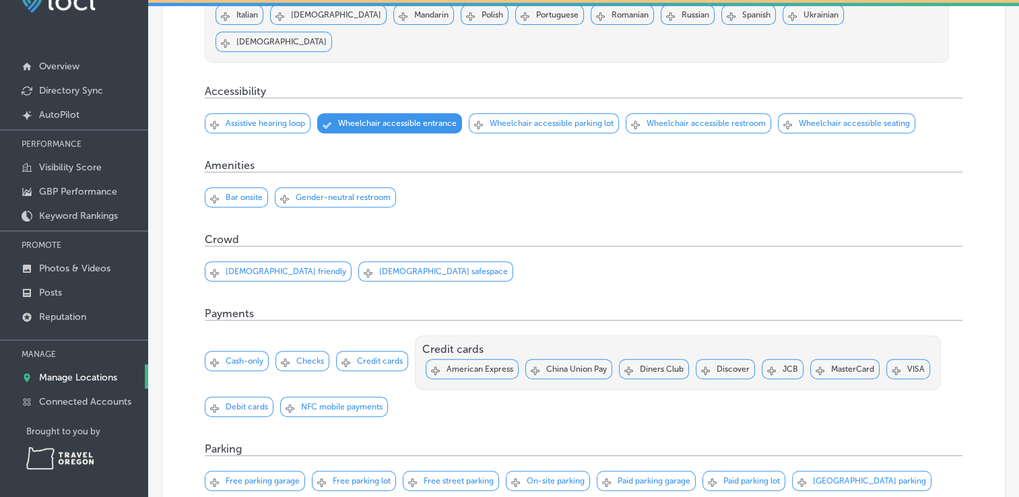
scroll to position [570, 0]
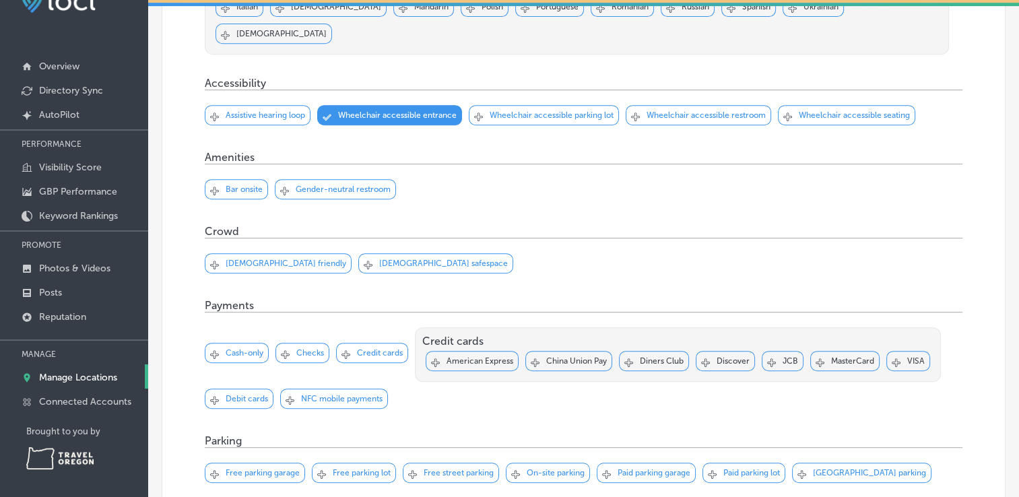
click at [319, 184] on p "Gender-neutral restroom" at bounding box center [343, 188] width 95 height 9
click at [257, 259] on p "[DEMOGRAPHIC_DATA] friendly" at bounding box center [286, 263] width 121 height 9
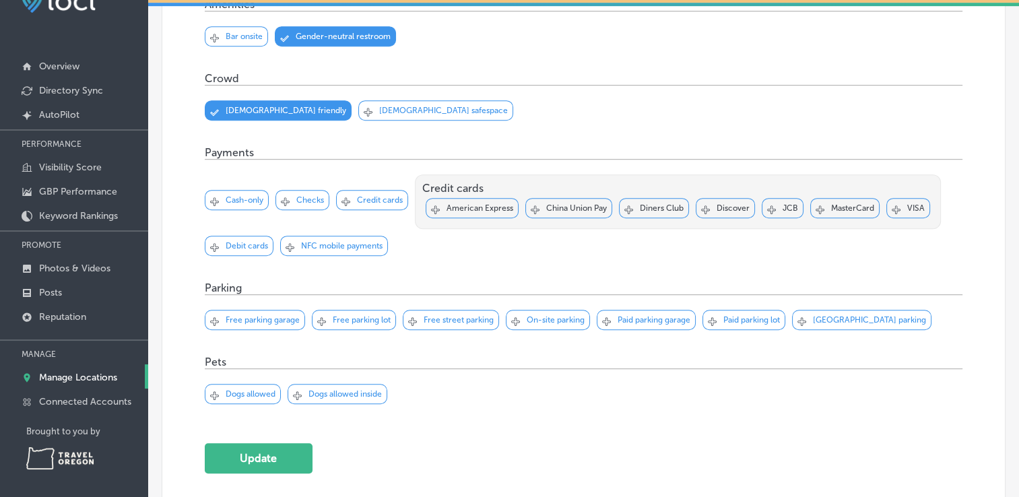
scroll to position [735, 0]
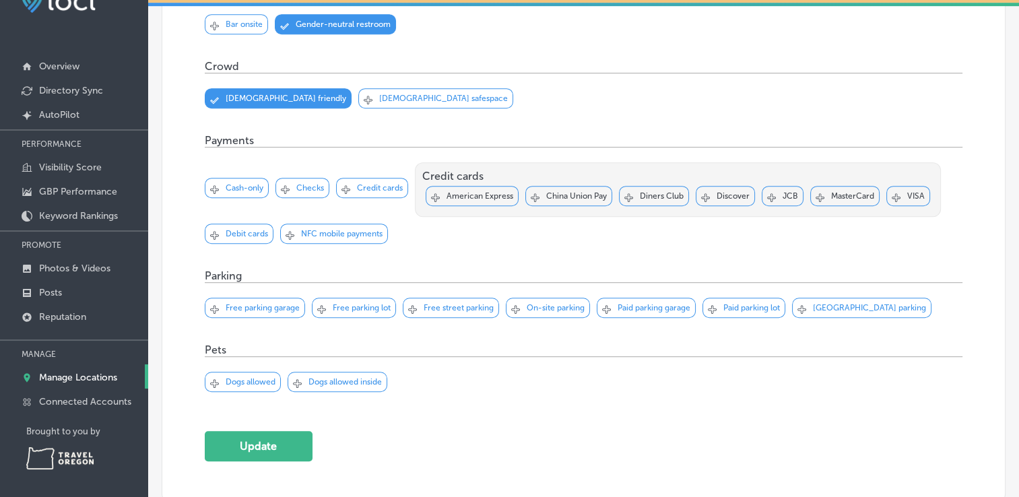
click at [244, 377] on p "Dogs allowed" at bounding box center [251, 381] width 50 height 9
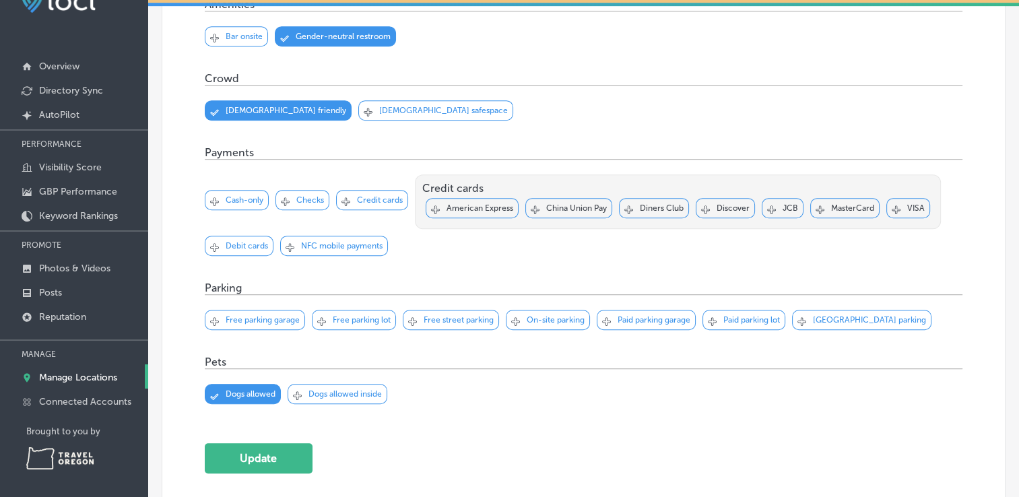
scroll to position [722, 0]
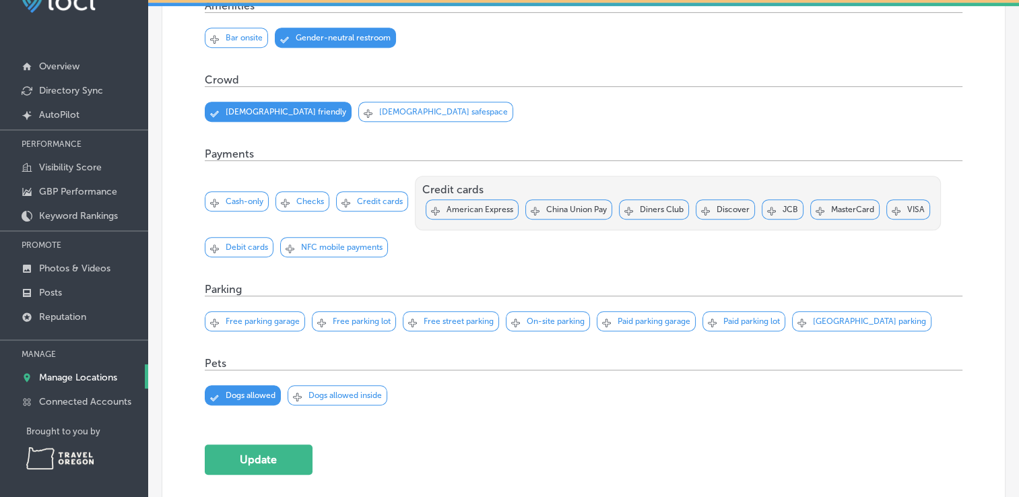
click at [342, 316] on p "Free parking lot" at bounding box center [362, 320] width 58 height 9
click at [436, 316] on p "Free street parking" at bounding box center [458, 320] width 70 height 9
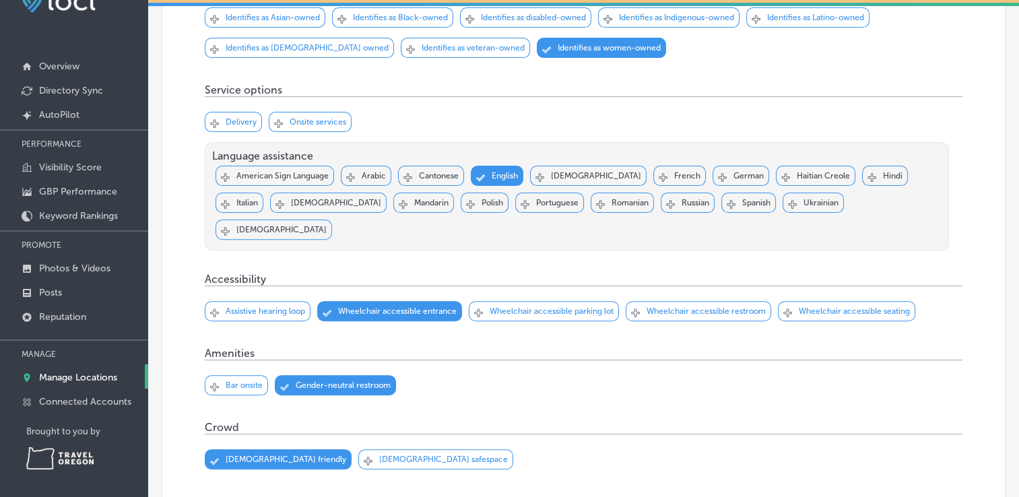
scroll to position [374, 0]
click at [595, 306] on p "Wheelchair accessible parking lot" at bounding box center [551, 310] width 124 height 9
click at [657, 306] on p "Wheelchair accessible restroom" at bounding box center [705, 310] width 119 height 9
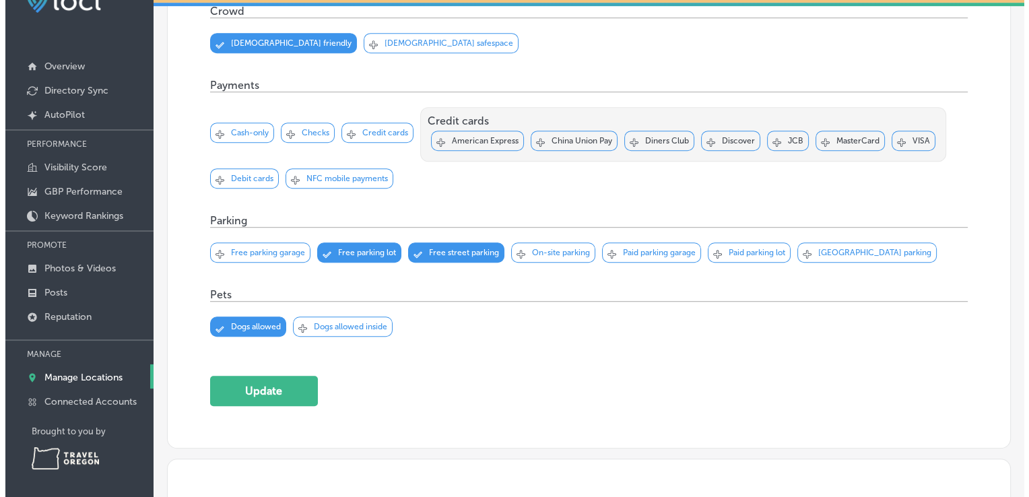
scroll to position [791, 0]
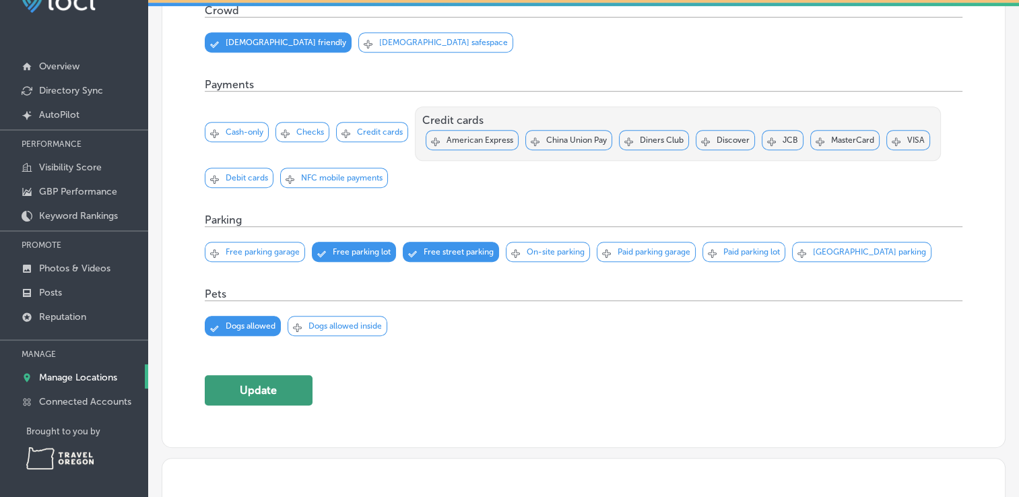
click at [271, 375] on button "Update" at bounding box center [259, 390] width 108 height 30
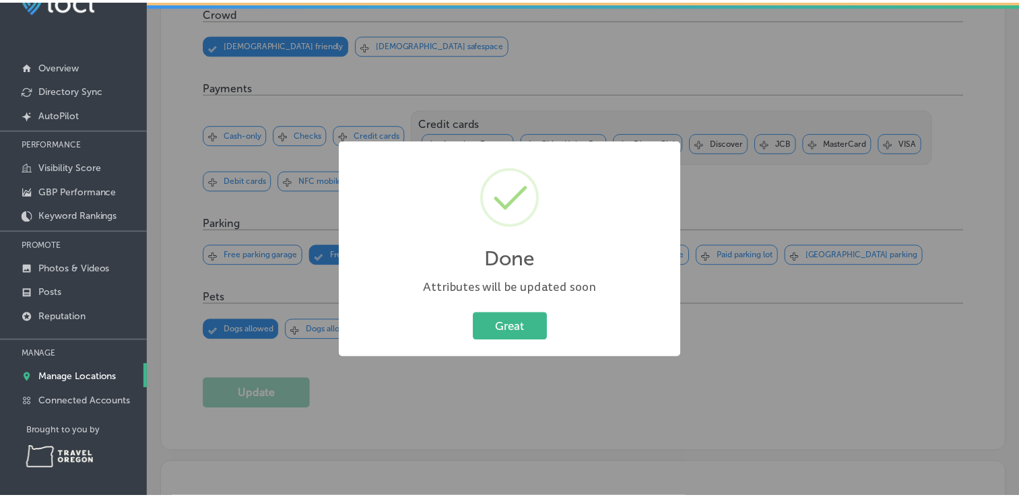
scroll to position [792, 0]
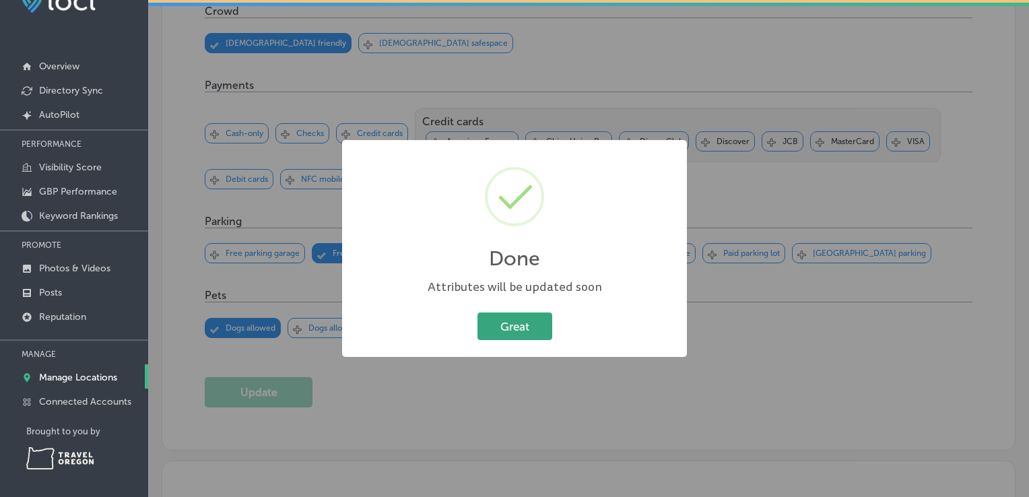
click at [522, 334] on button "Great" at bounding box center [514, 326] width 75 height 28
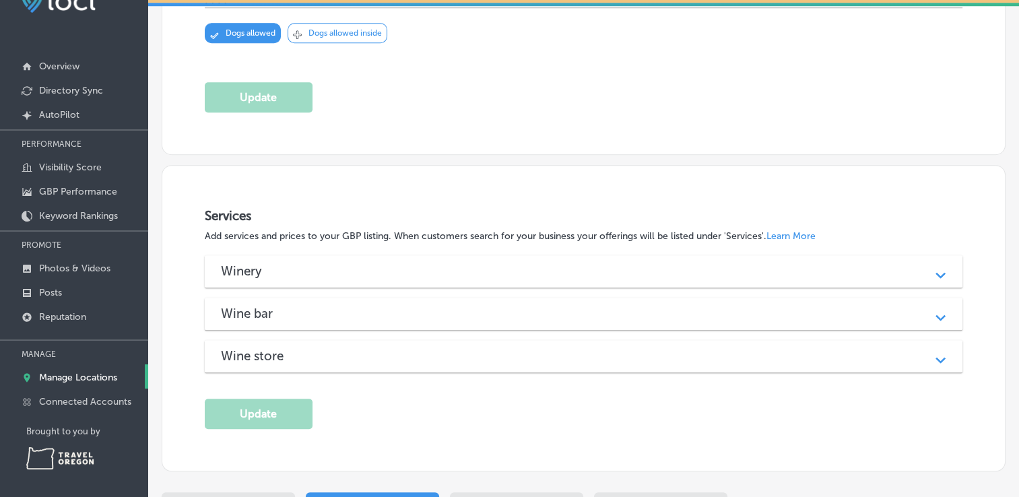
scroll to position [1176, 0]
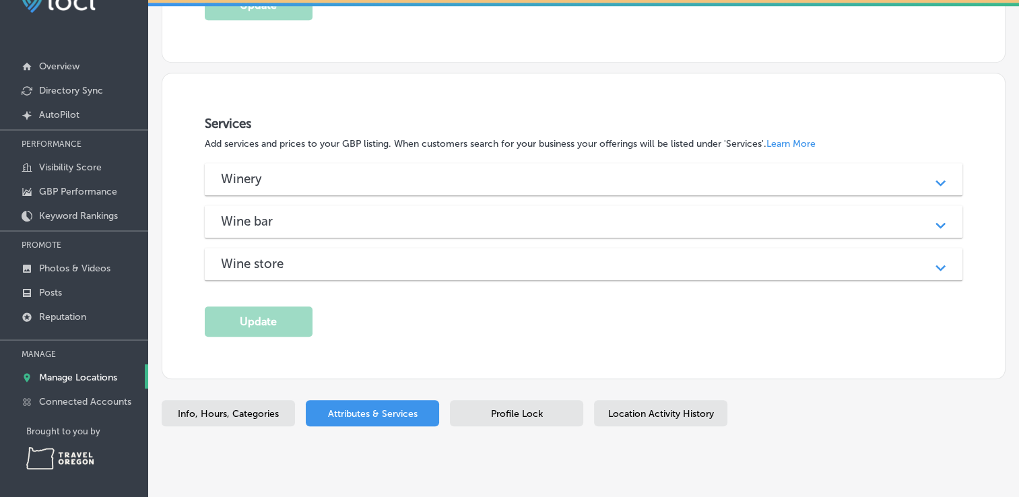
click at [527, 408] on span "Profile Lock" at bounding box center [517, 413] width 52 height 11
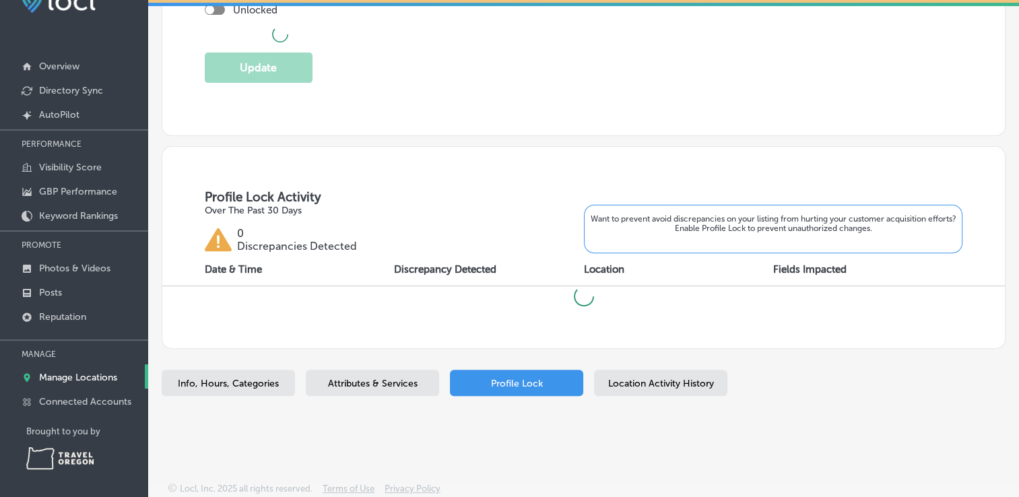
checkbox input "true"
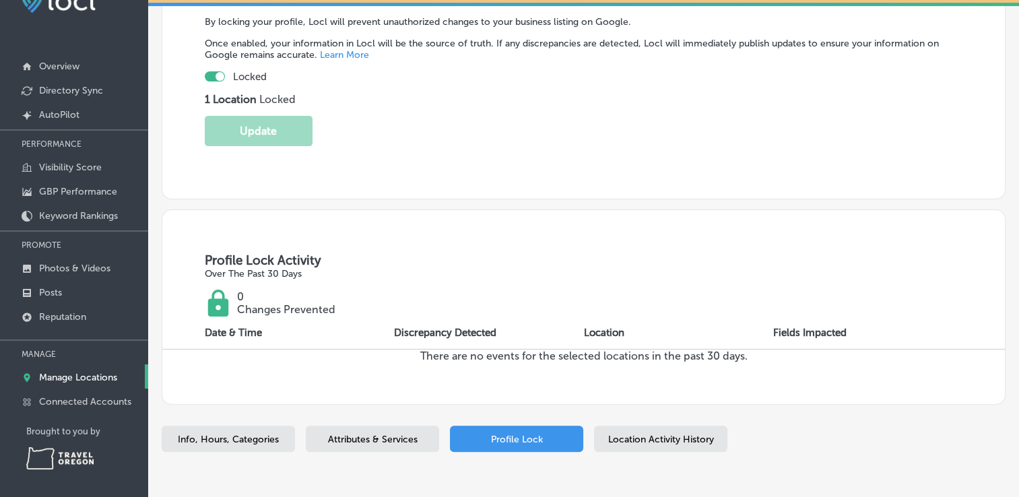
scroll to position [290, 0]
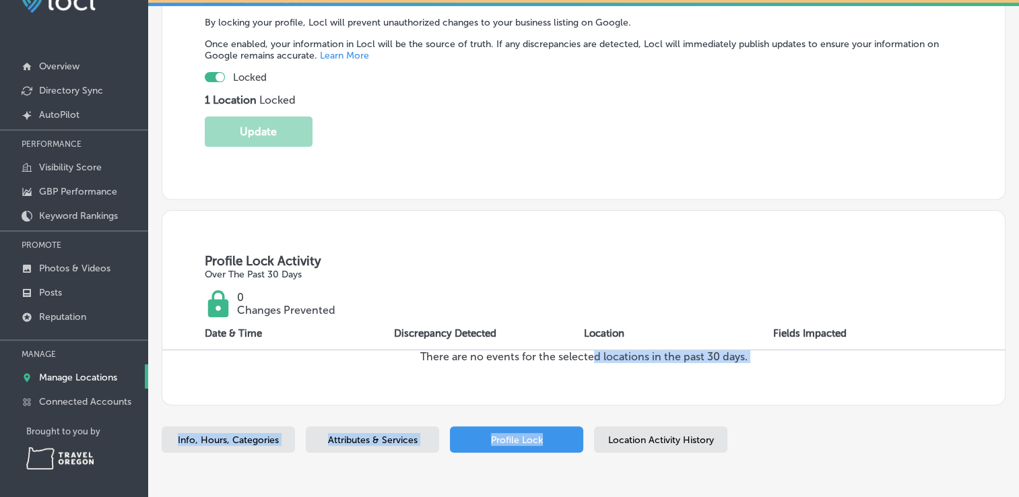
drag, startPoint x: 590, startPoint y: 376, endPoint x: 586, endPoint y: 469, distance: 93.0
click at [586, 469] on div "Path Created with Sketch. Back Any new locations detected in your Google accoun…" at bounding box center [583, 118] width 871 height 713
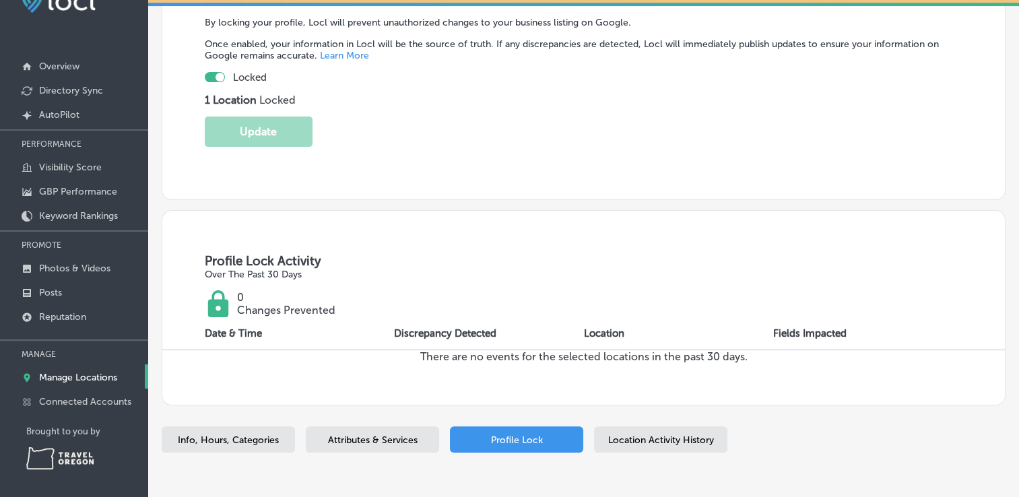
drag, startPoint x: 586, startPoint y: 469, endPoint x: 774, endPoint y: 416, distance: 195.2
click at [774, 416] on div "Info, Hours, Categories Attributes & Services Profile Lock Location Activity Hi…" at bounding box center [584, 182] width 844 height 574
click at [661, 435] on span "Location Activity History" at bounding box center [661, 439] width 106 height 11
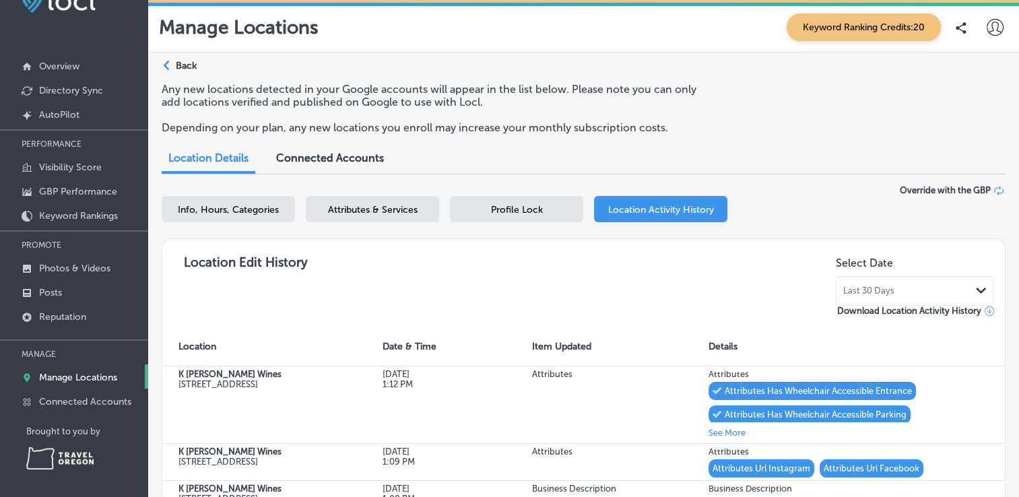
click at [215, 218] on div "Info, Hours, Categories" at bounding box center [228, 209] width 133 height 26
select select "US"
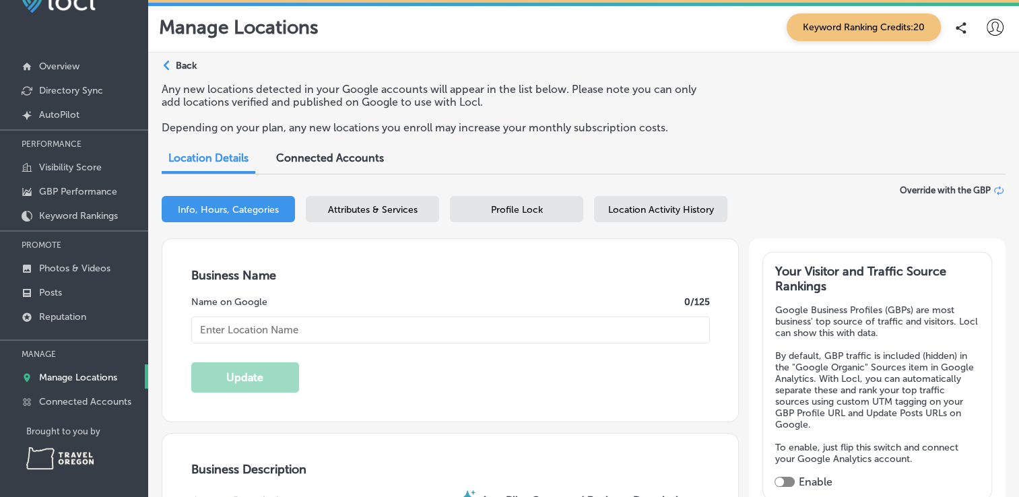
type input "K [PERSON_NAME] Wines"
type input "[STREET_ADDRESS]"
type input "La Grande"
type input "97850"
type input "US"
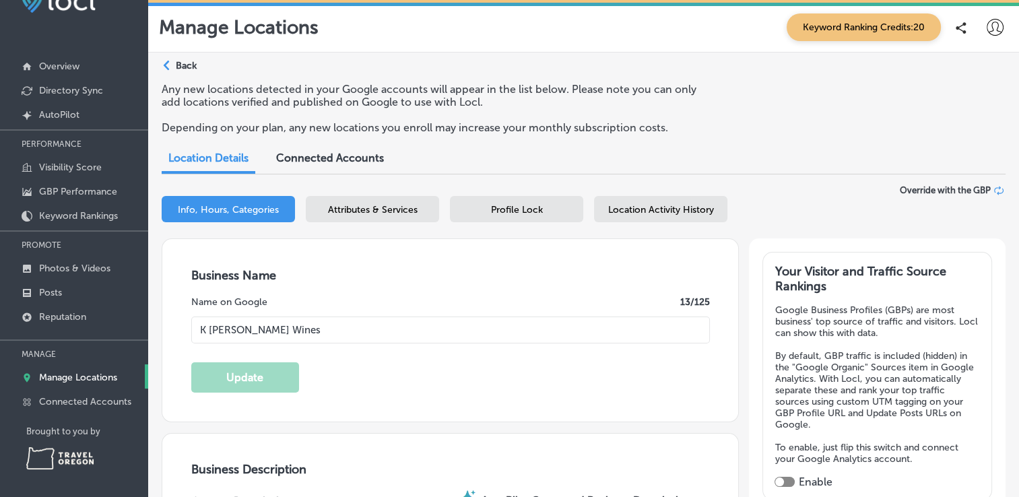
type input "[URL][DOMAIN_NAME]"
click at [331, 169] on div "Connected Accounts" at bounding box center [330, 159] width 128 height 29
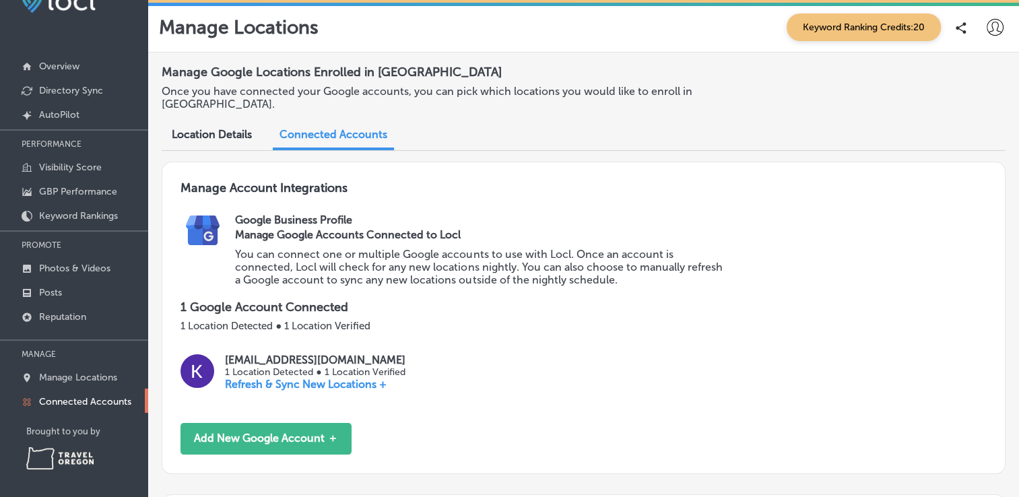
click at [226, 128] on span "Location Details" at bounding box center [212, 134] width 80 height 13
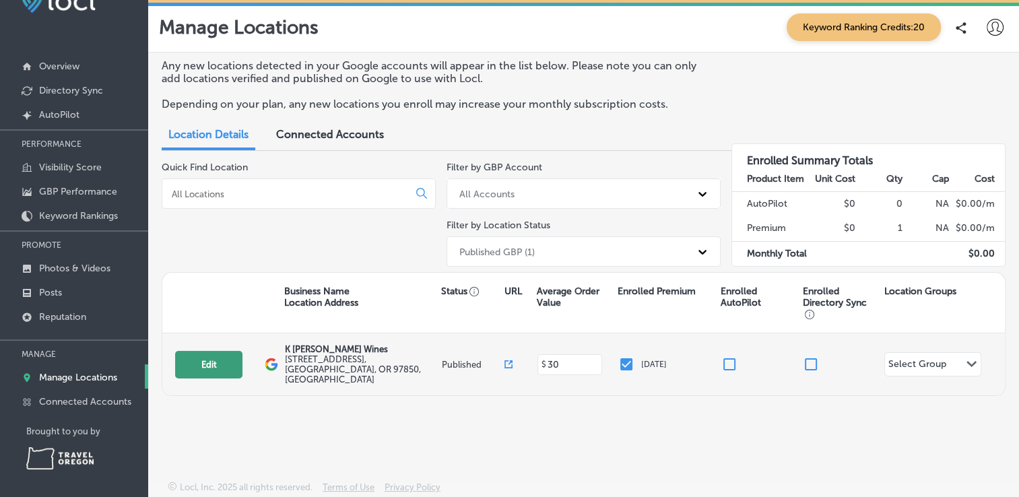
click at [227, 358] on button "Edit" at bounding box center [208, 365] width 67 height 28
select select "US"
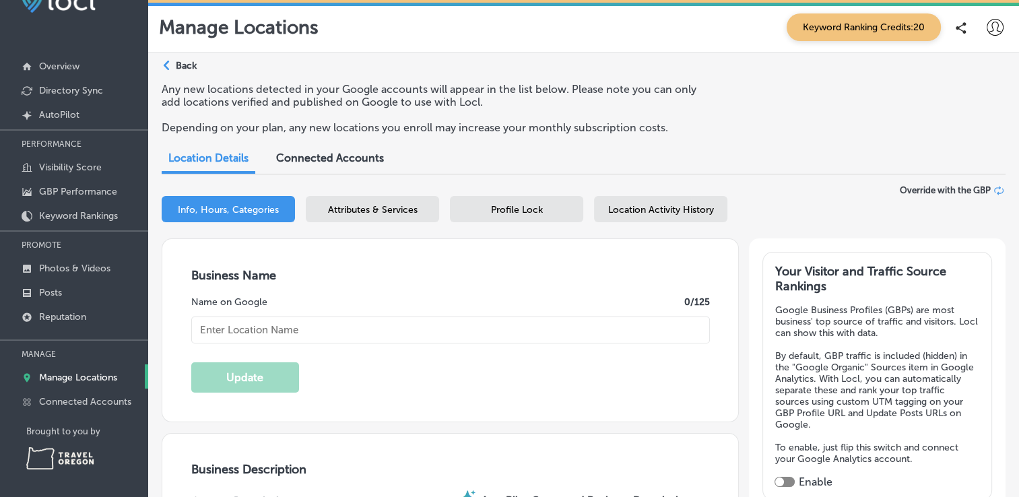
type input "K [PERSON_NAME] Wines"
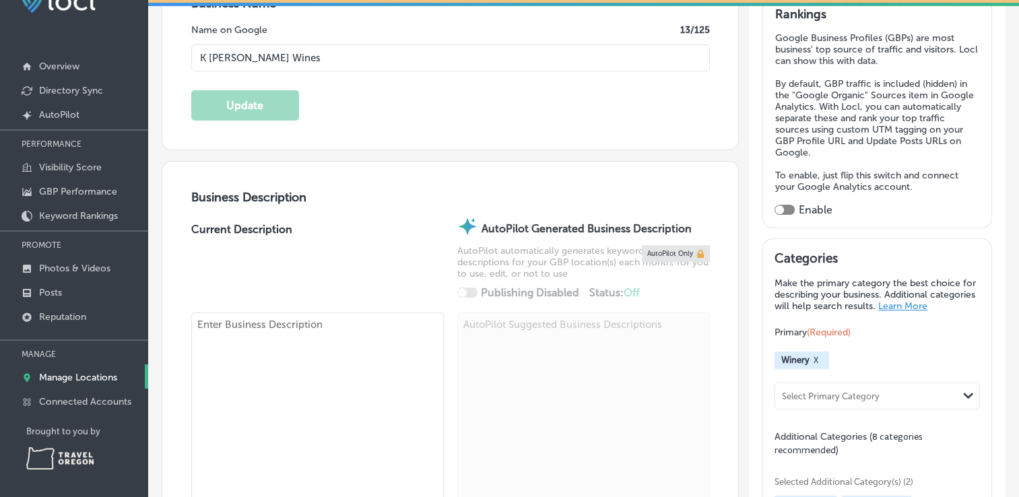
type input "[STREET_ADDRESS]"
type input "La Grande"
type input "97850"
type input "US"
type input "[URL][DOMAIN_NAME]"
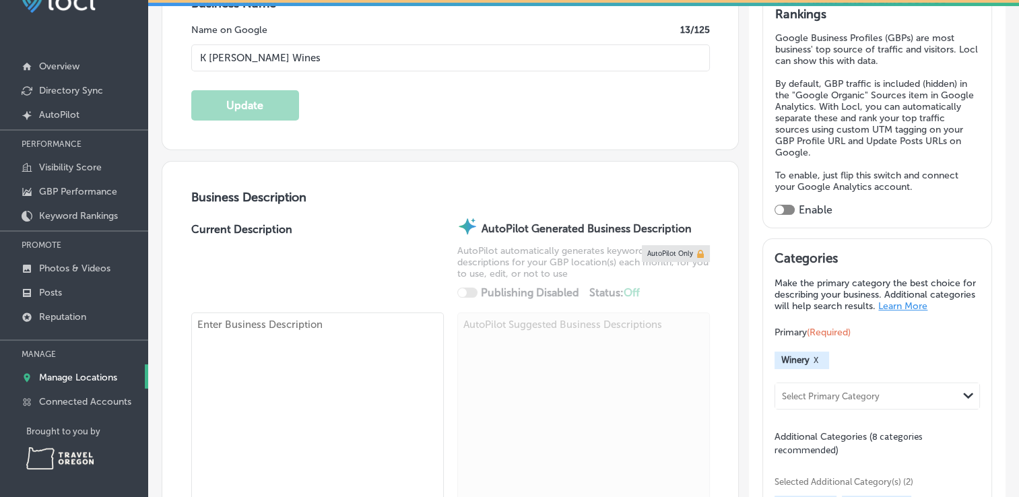
type textarea "K [PERSON_NAME] Wines is a small, family-run winery located in downtown [GEOGRA…"
type input "[PHONE_NUMBER]"
type input "30"
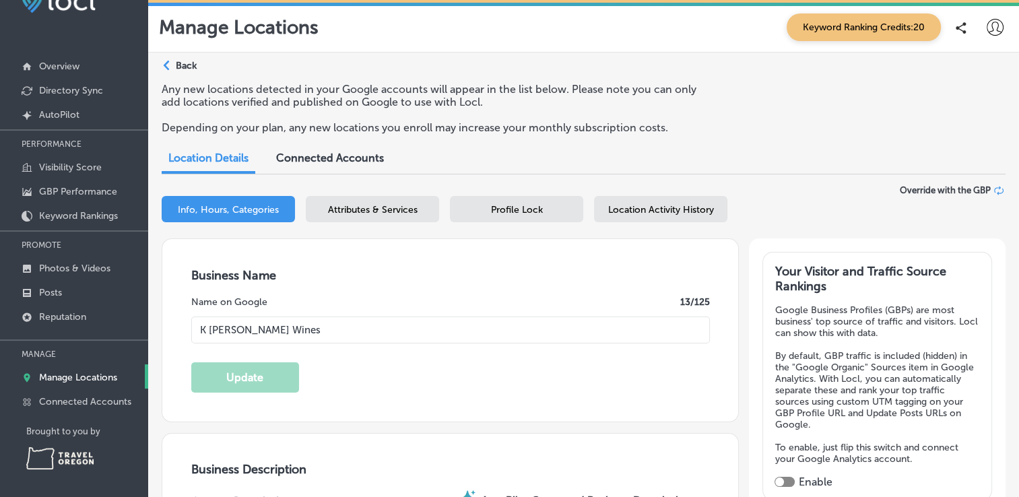
click at [177, 65] on p "Back" at bounding box center [186, 65] width 21 height 11
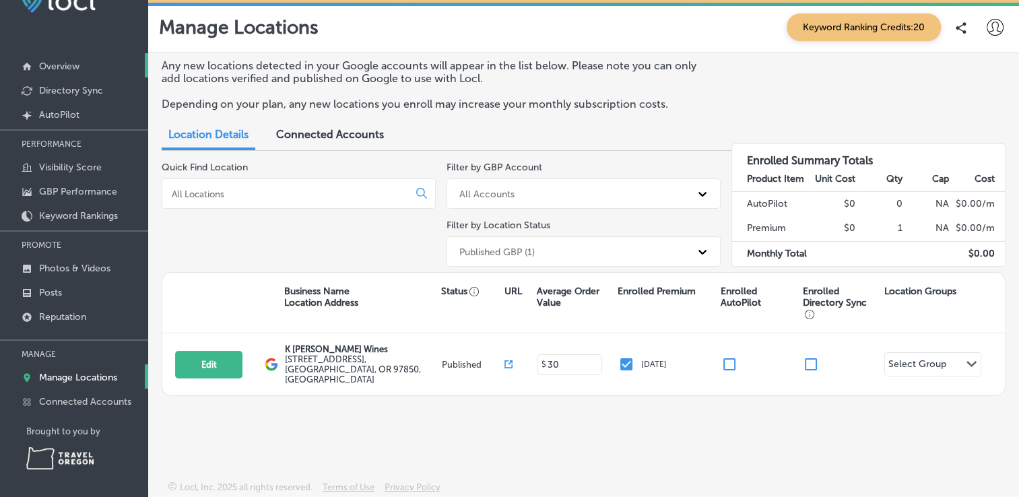
click at [39, 65] on p "Overview" at bounding box center [59, 66] width 40 height 11
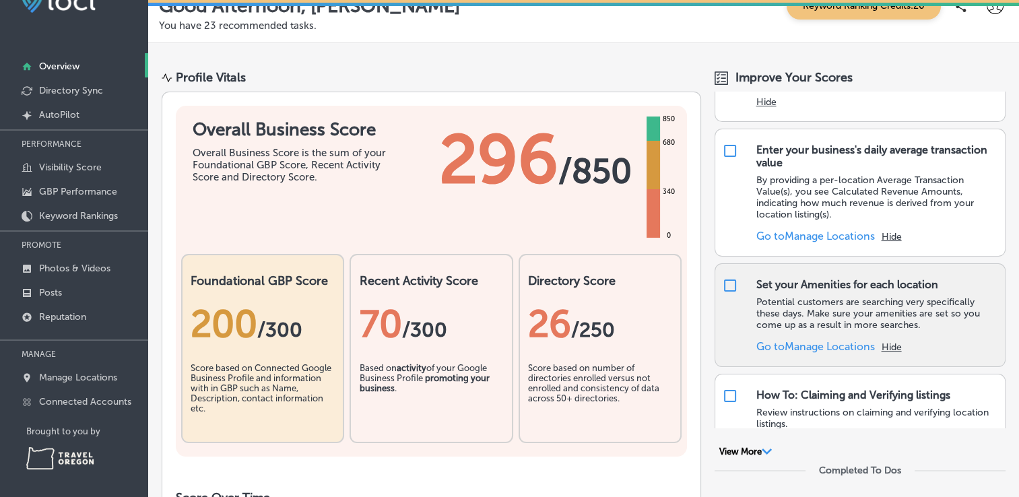
scroll to position [63, 0]
click at [722, 279] on input "checkbox" at bounding box center [730, 284] width 16 height 16
checkbox input "true"
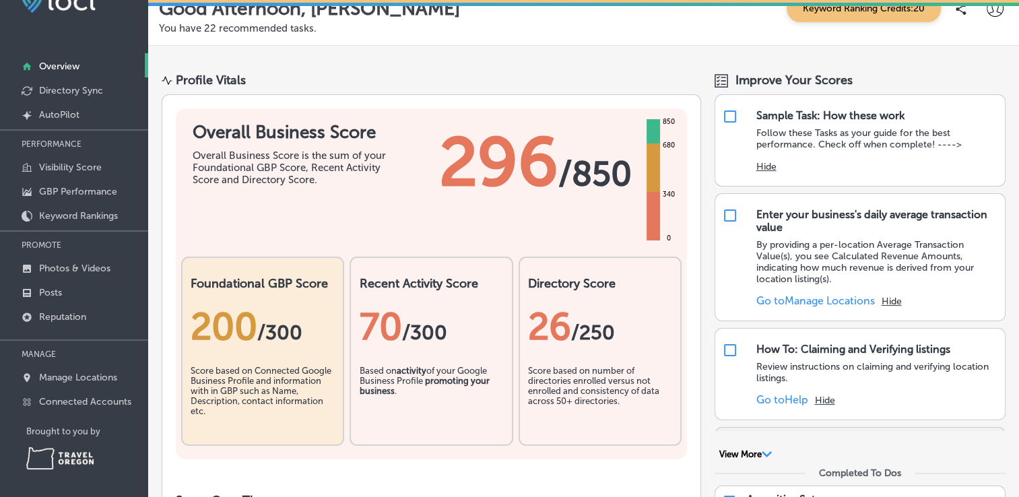
scroll to position [13, 0]
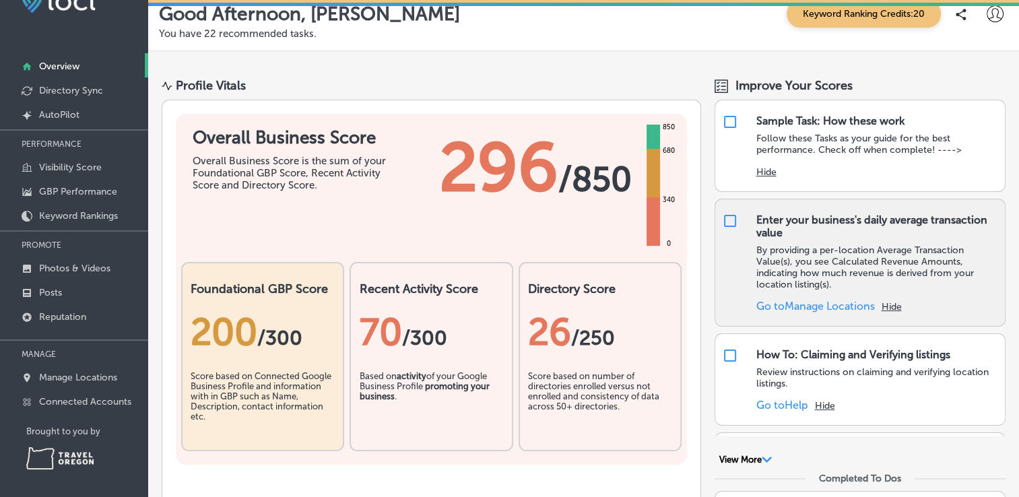
click at [722, 219] on input "checkbox" at bounding box center [730, 221] width 16 height 16
checkbox input "false"
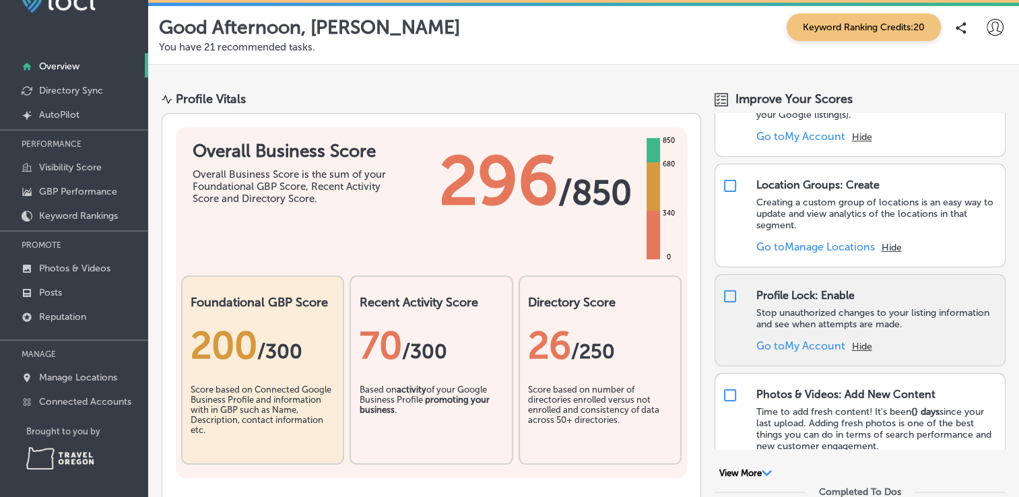
scroll to position [700, 0]
click at [796, 340] on link "Go to My Account" at bounding box center [799, 346] width 89 height 13
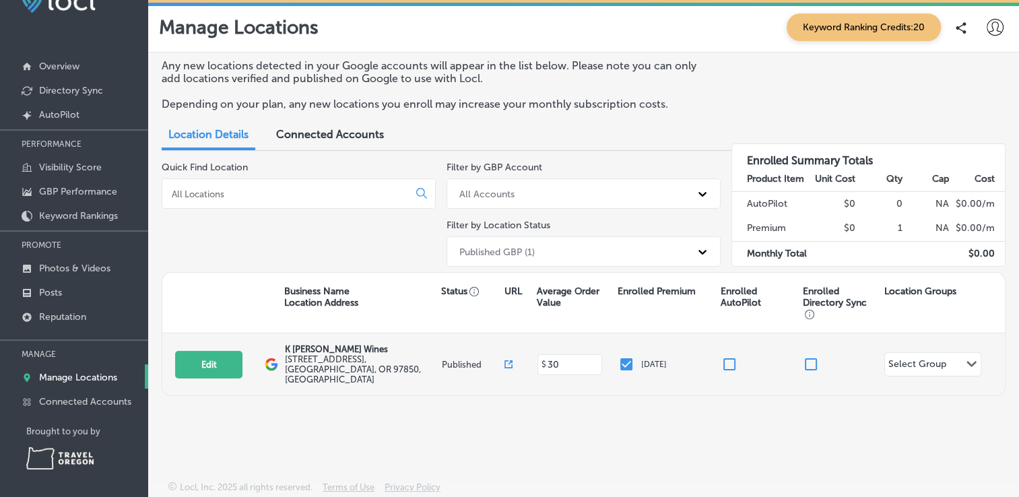
click at [937, 358] on div "Select Group" at bounding box center [917, 365] width 58 height 15
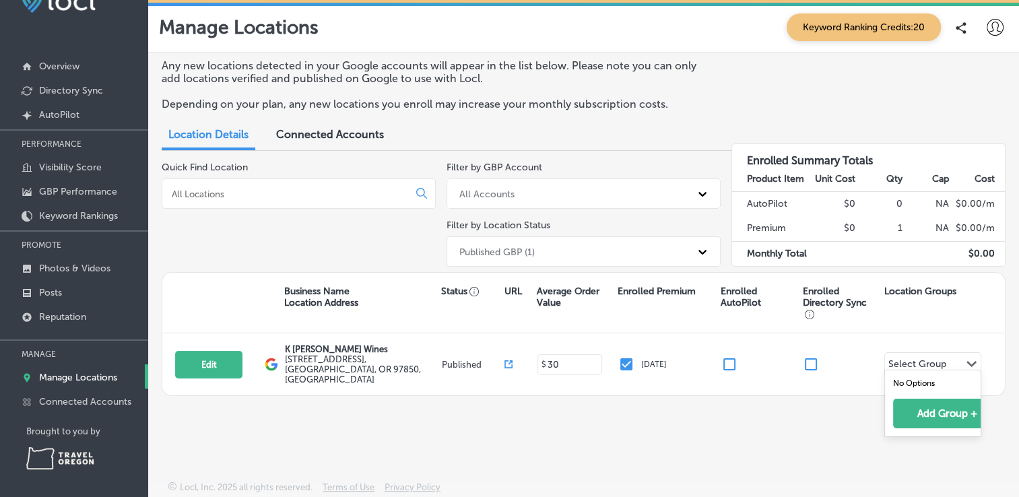
click at [816, 432] on div "Locl can manage and enhance your GBP profile for you automatically! TRY AUTOPIL…" at bounding box center [583, 234] width 871 height 529
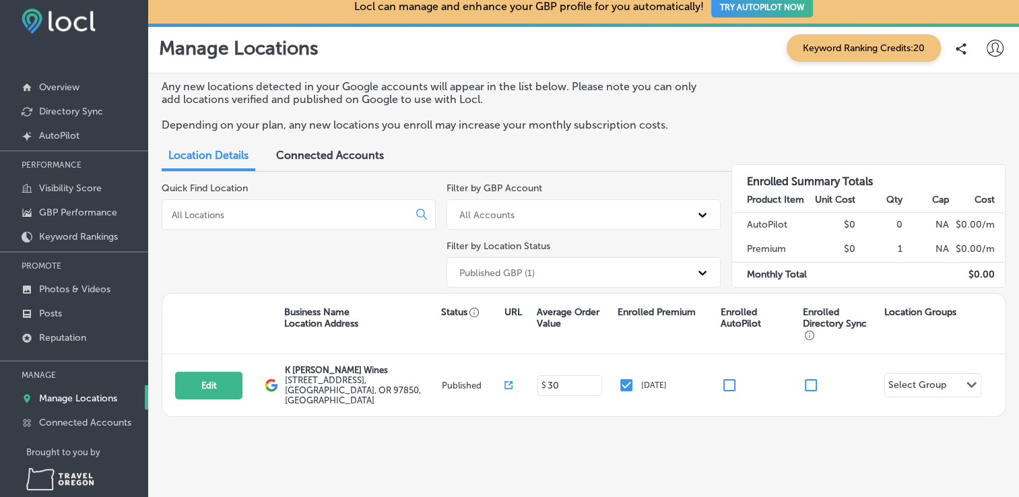
scroll to position [5, 0]
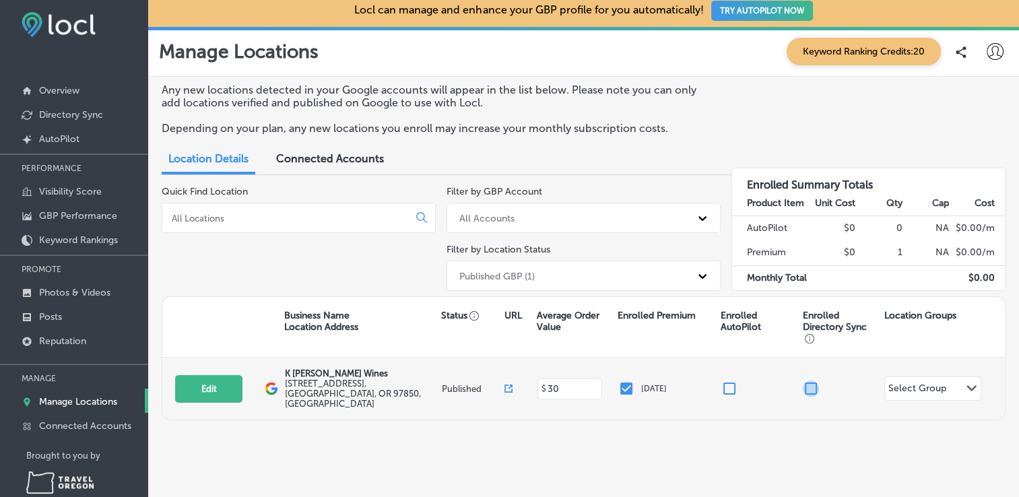
click at [810, 381] on input "checkbox" at bounding box center [811, 388] width 16 height 16
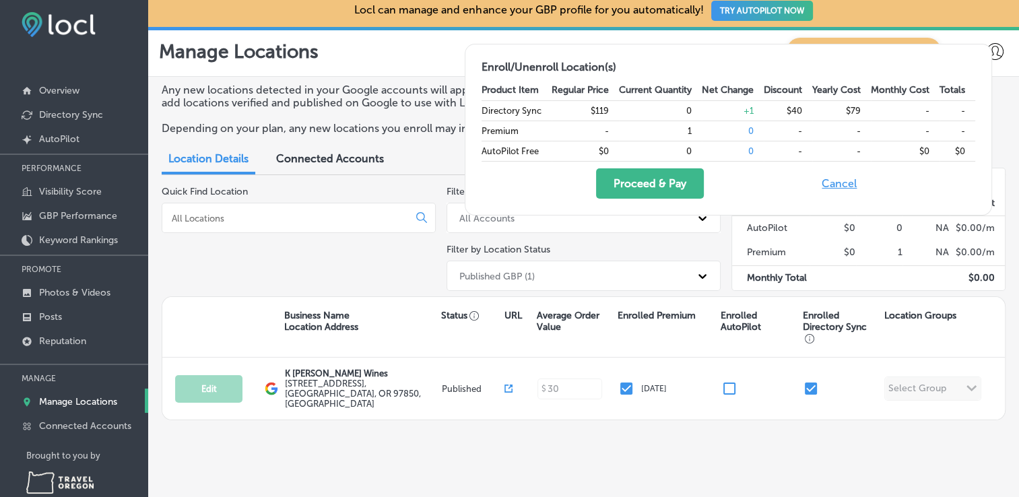
click at [838, 189] on button "Cancel" at bounding box center [838, 183] width 43 height 30
checkbox input "false"
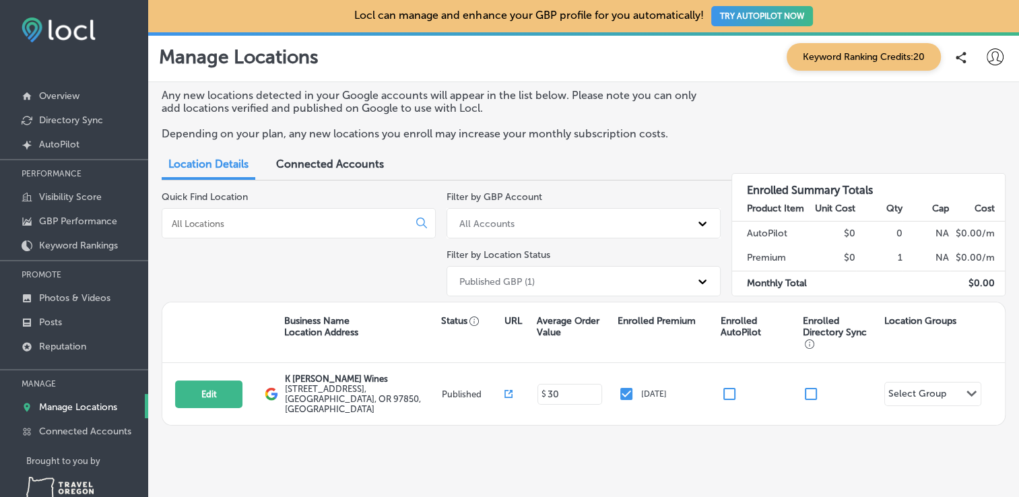
scroll to position [30, 0]
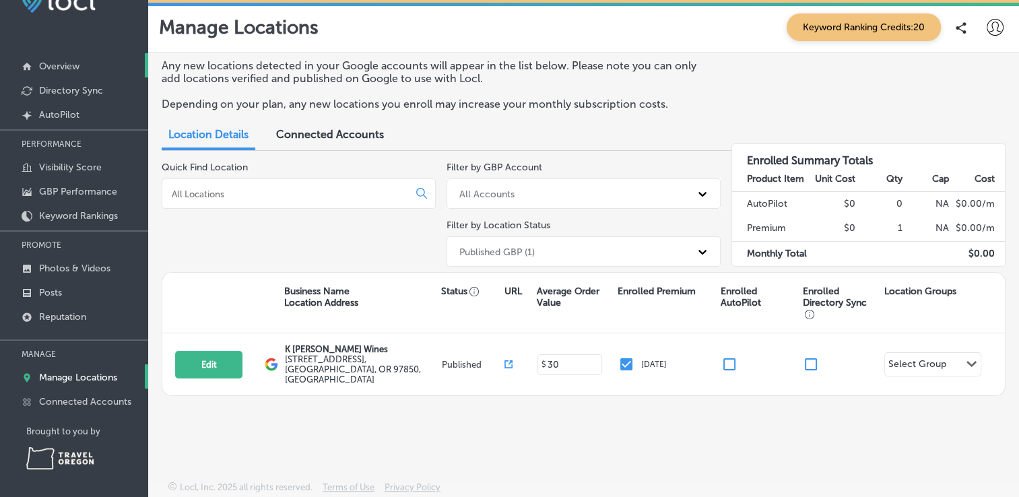
click at [67, 67] on p "Overview" at bounding box center [59, 66] width 40 height 11
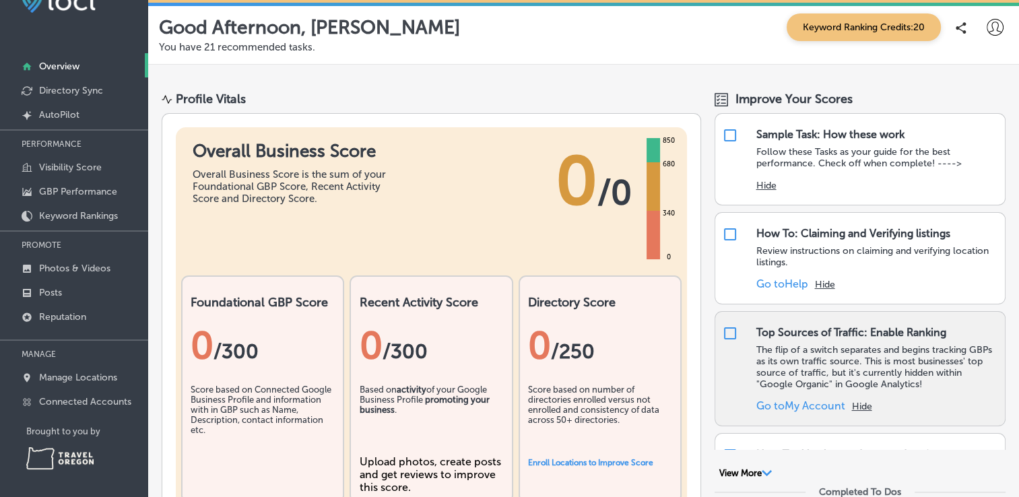
drag, startPoint x: 403, startPoint y: 255, endPoint x: 772, endPoint y: 357, distance: 382.7
click at [475, 391] on div "Overall Business Score Overall Business Score is the sum of your Foundational G…" at bounding box center [431, 321] width 511 height 389
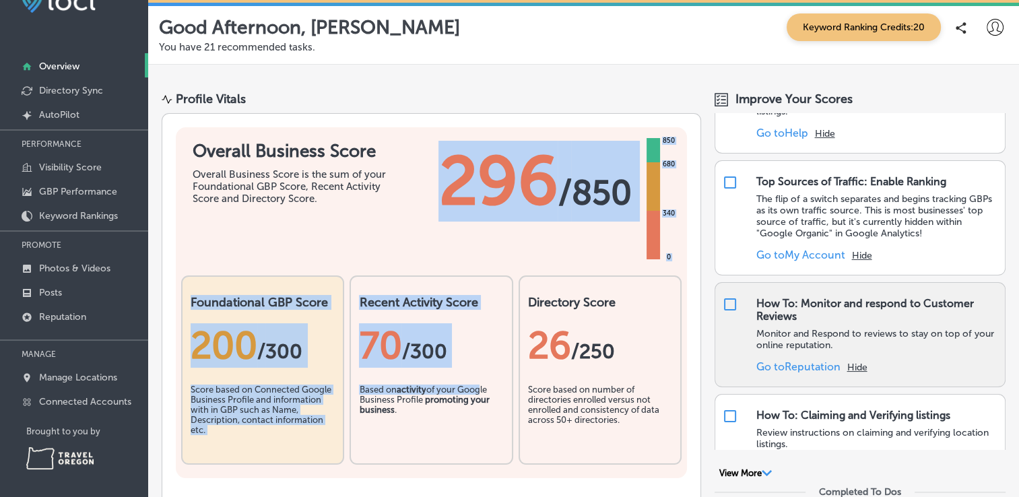
scroll to position [170, 0]
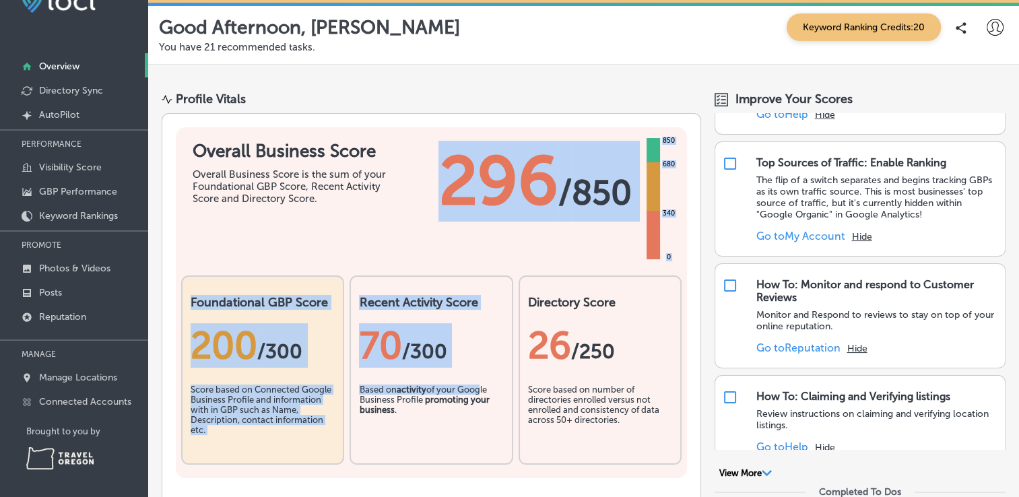
click at [535, 197] on span "296" at bounding box center [497, 181] width 119 height 81
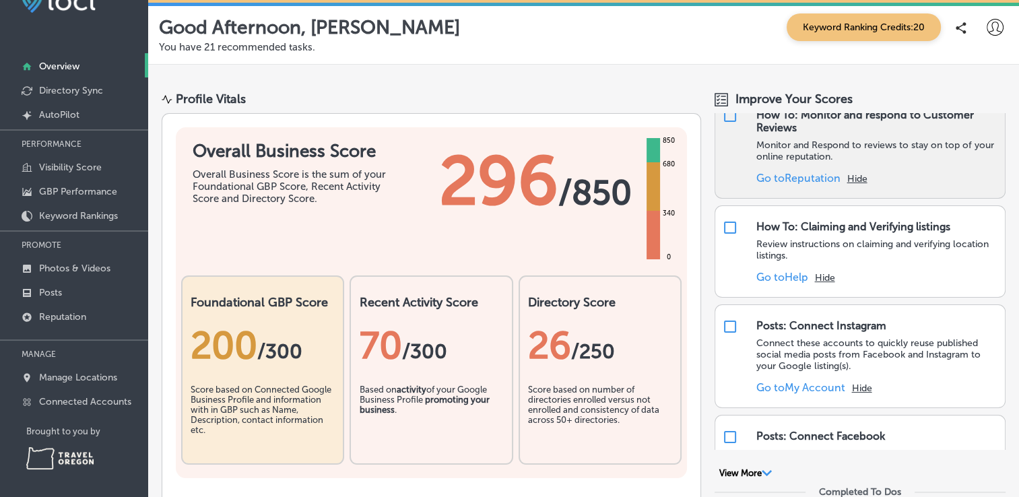
scroll to position [339, 0]
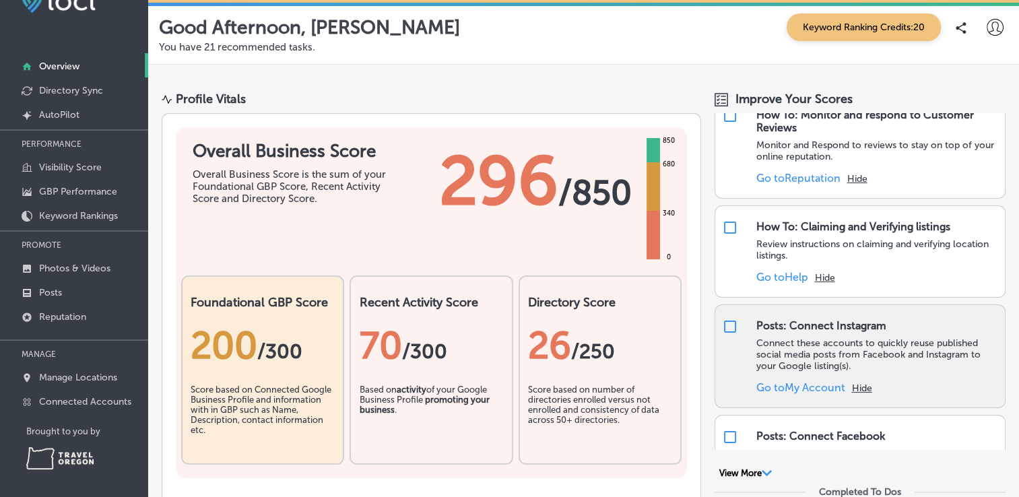
drag, startPoint x: 796, startPoint y: 357, endPoint x: 722, endPoint y: 327, distance: 80.6
click at [722, 327] on input "checkbox" at bounding box center [730, 326] width 16 height 16
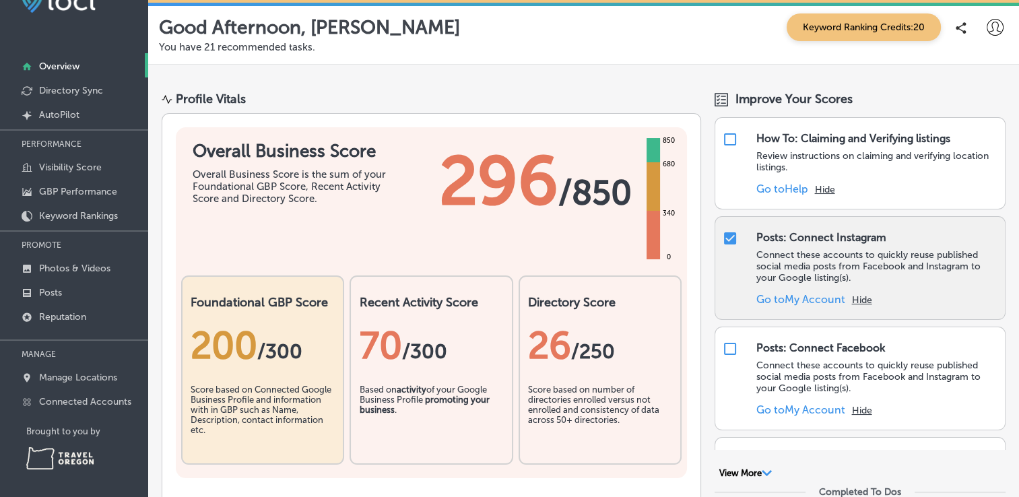
checkbox input "true"
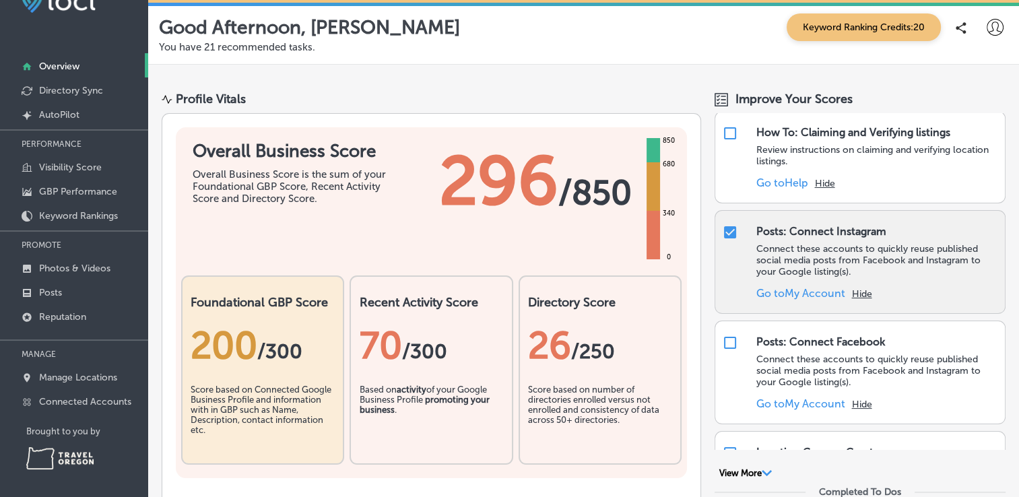
scroll to position [435, 0]
click at [723, 225] on input "checkbox" at bounding box center [730, 231] width 16 height 16
checkbox input "false"
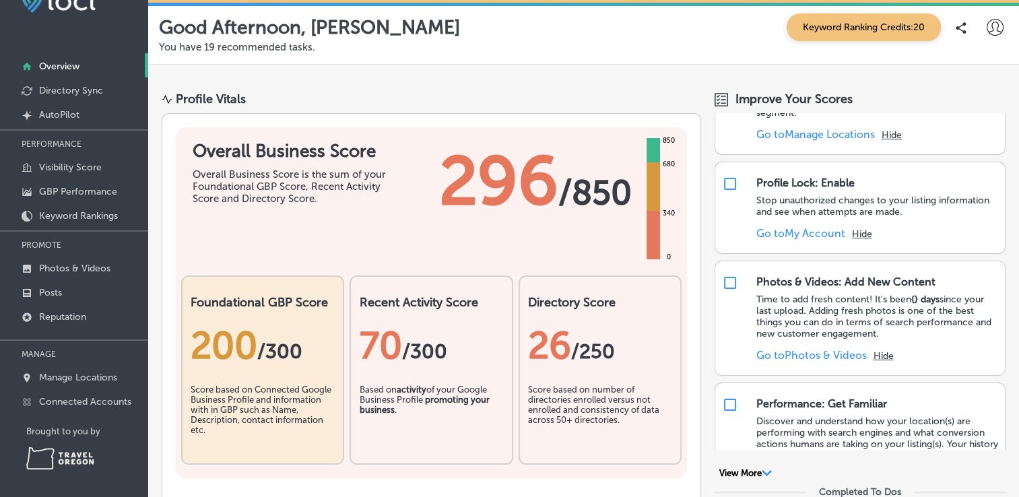
scroll to position [594, 0]
click at [75, 374] on p "Manage Locations" at bounding box center [78, 377] width 78 height 11
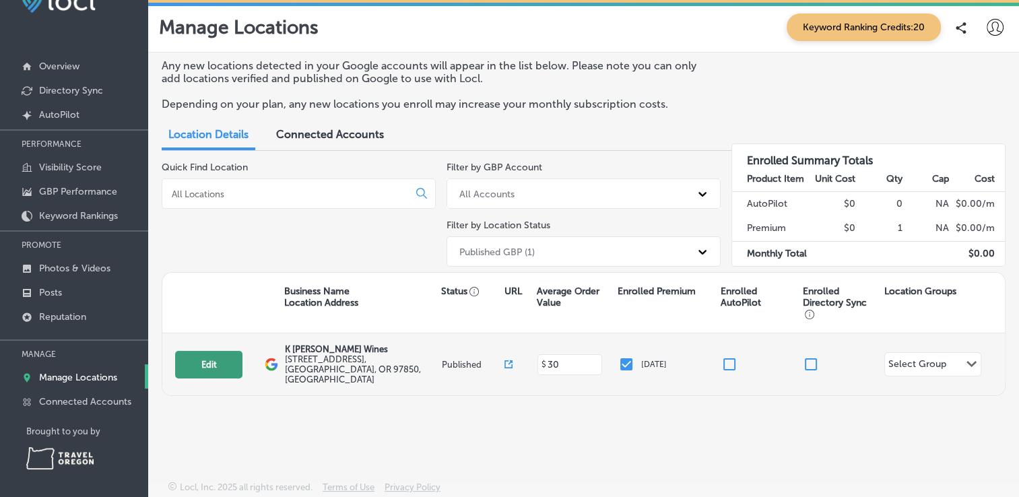
click at [219, 361] on button "Edit" at bounding box center [208, 365] width 67 height 28
select select "US"
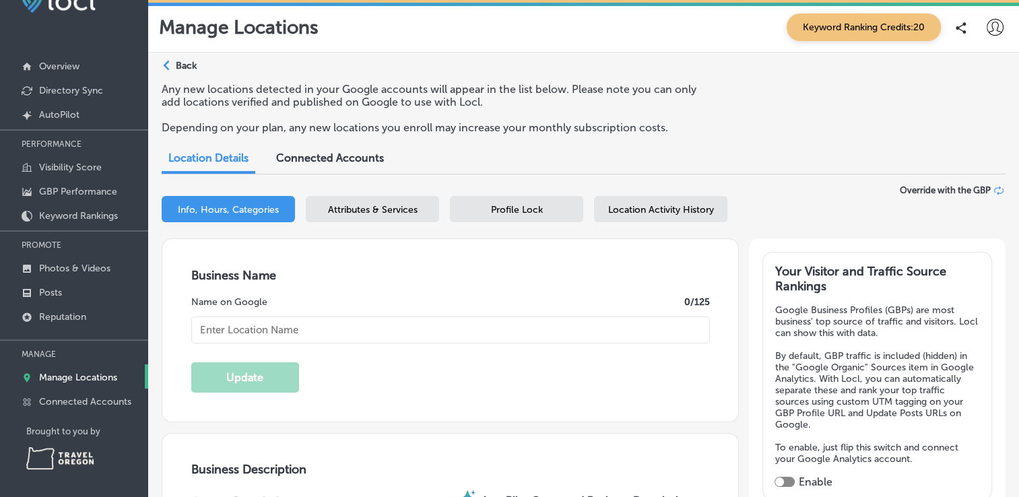
type input "K [PERSON_NAME] Wines"
type input "[STREET_ADDRESS]"
type input "La Grande"
type input "97850"
type input "US"
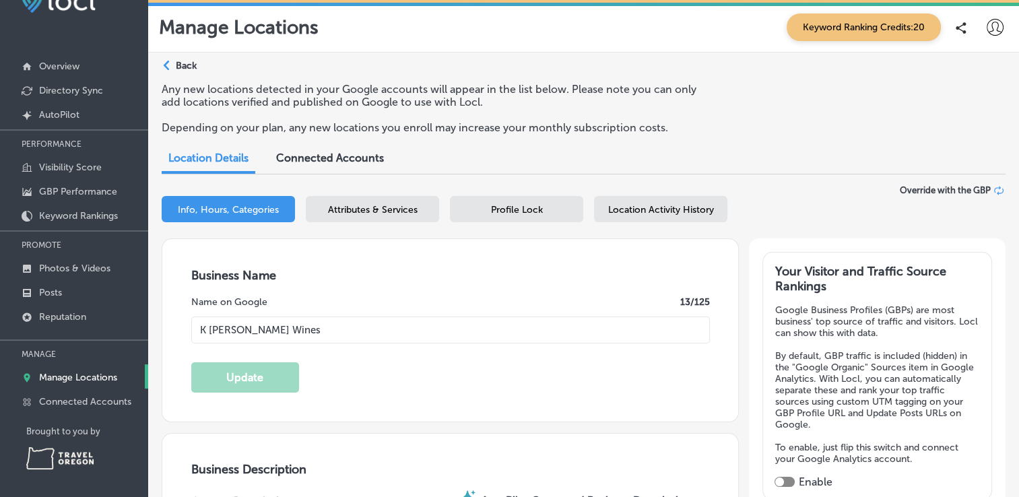
type input "[URL][DOMAIN_NAME]"
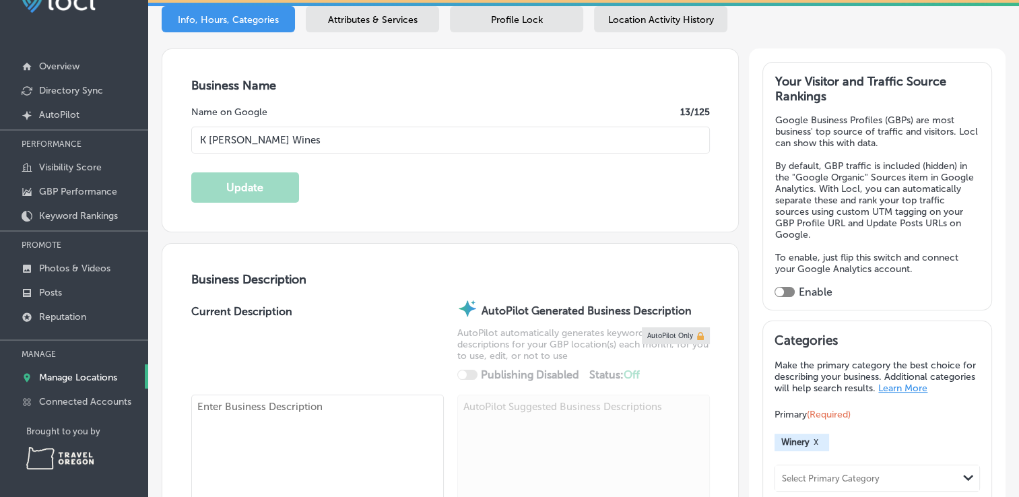
type input "30"
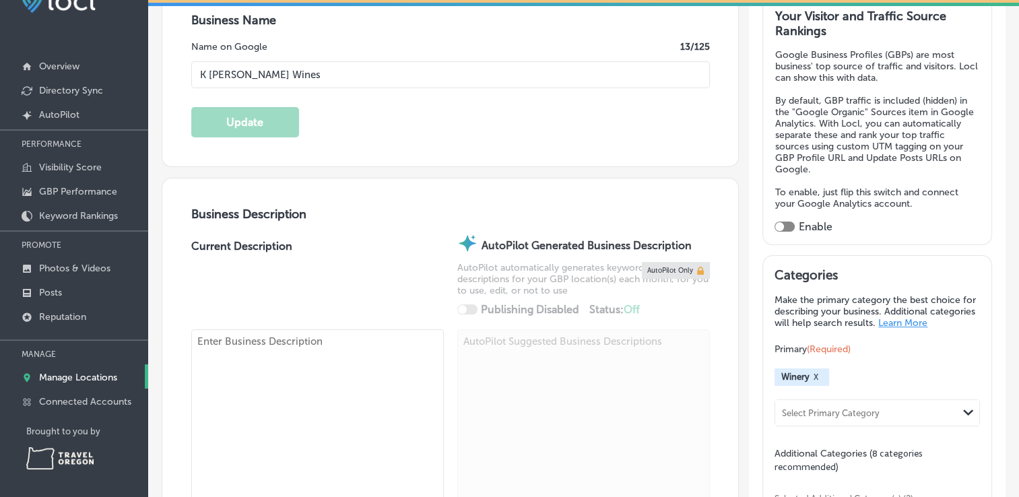
type textarea "K [PERSON_NAME] Wines is a small, family-run winery located in downtown [GEOGRA…"
type input "[PHONE_NUMBER]"
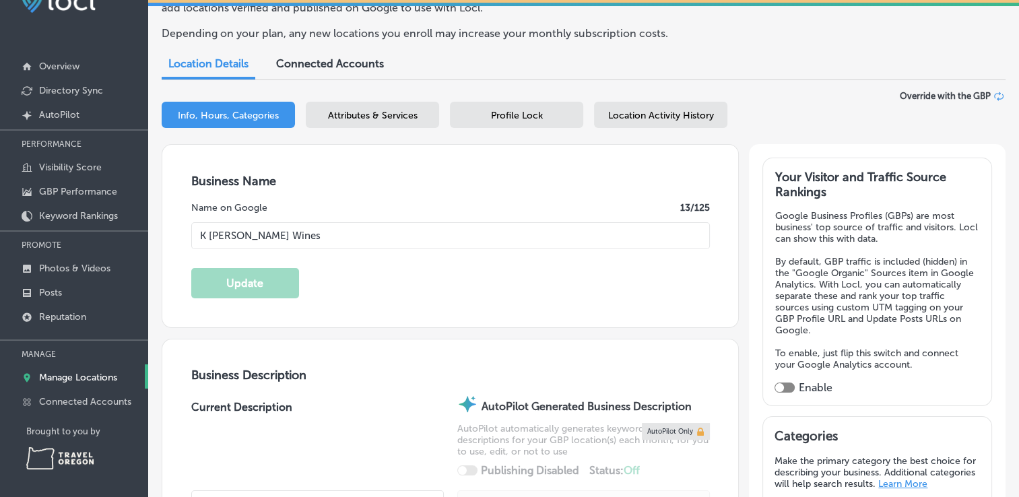
scroll to position [78, 0]
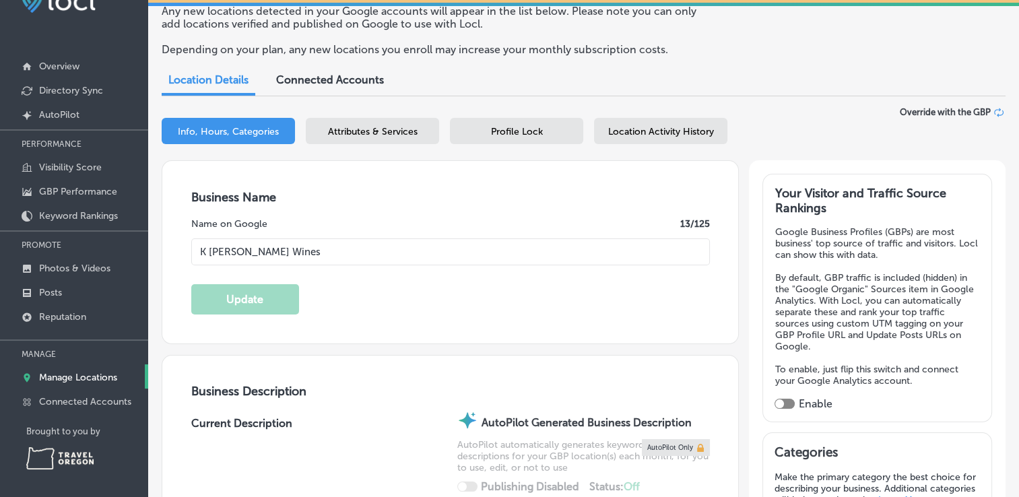
click at [380, 135] on span "Attributes & Services" at bounding box center [373, 131] width 90 height 11
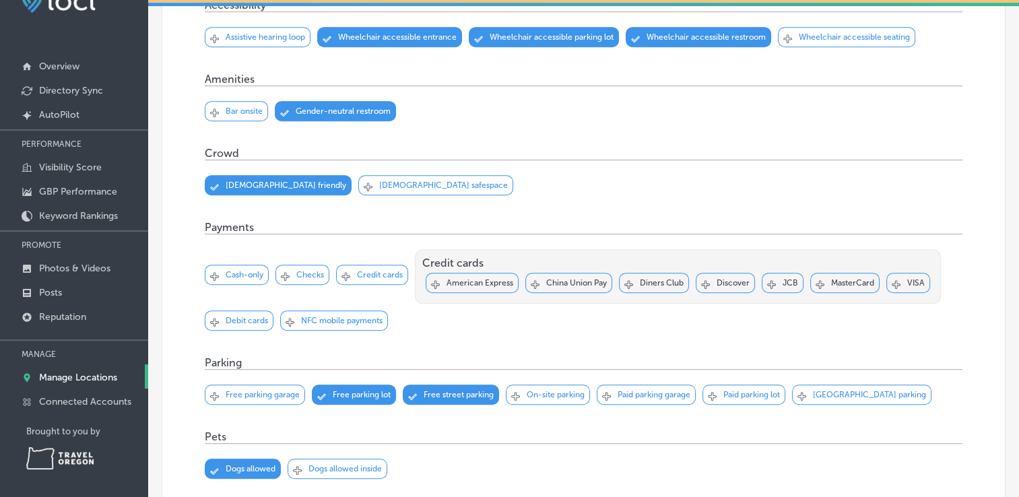
scroll to position [547, 0]
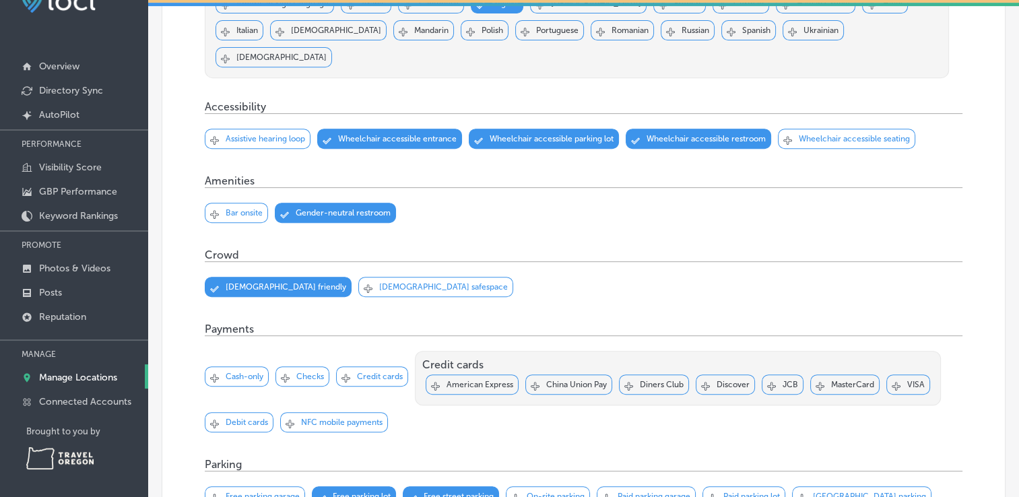
click at [800, 129] on div "Svg Vector Icons : [URL][DOMAIN_NAME] Checked Created with Sketch. close Create…" at bounding box center [846, 139] width 137 height 20
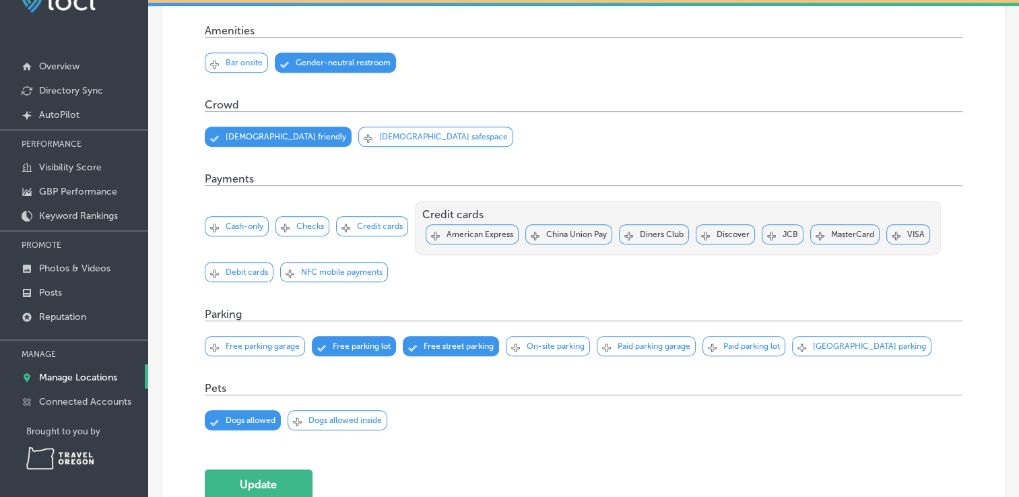
scroll to position [698, 0]
click at [276, 469] on button "Update" at bounding box center [259, 484] width 108 height 30
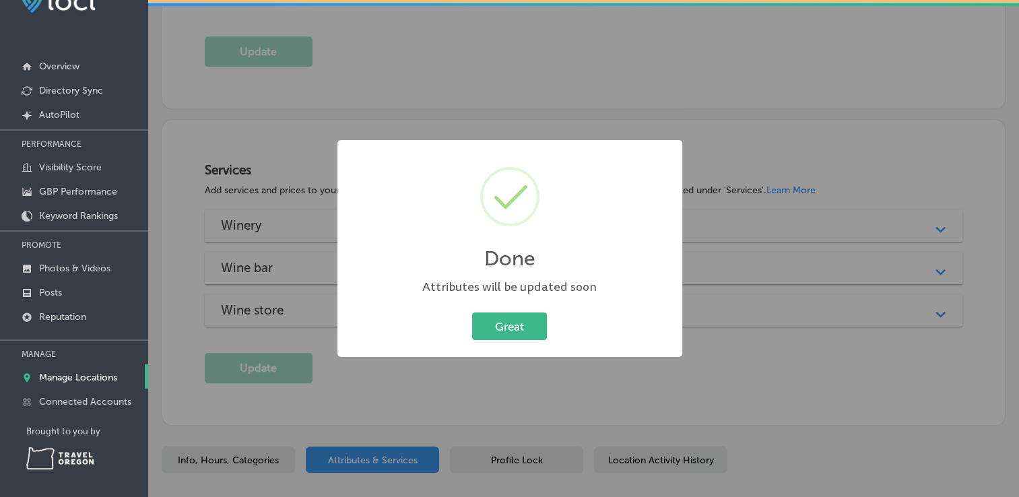
scroll to position [1157, 0]
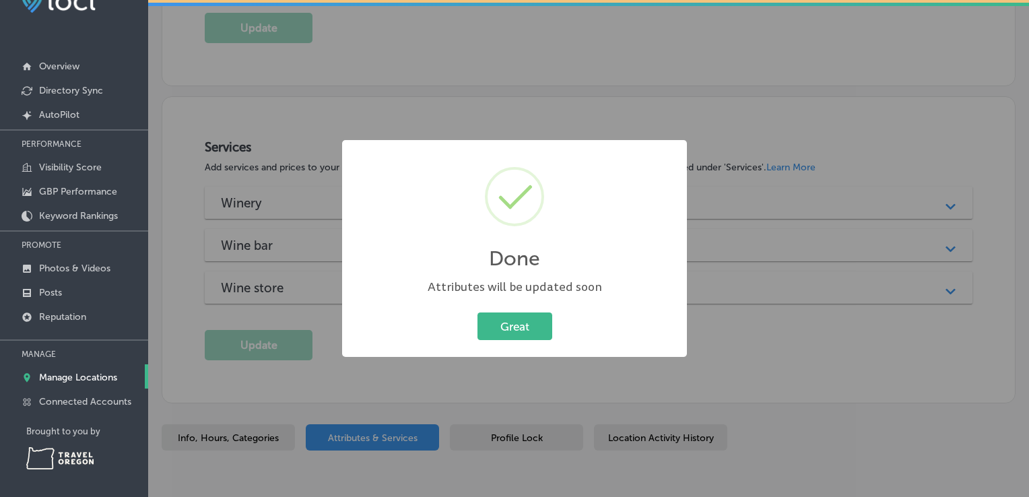
click at [531, 309] on div "Great Cancel" at bounding box center [514, 326] width 318 height 35
click at [533, 310] on div "Great Cancel" at bounding box center [514, 326] width 318 height 35
click at [530, 325] on button "Great" at bounding box center [514, 326] width 75 height 28
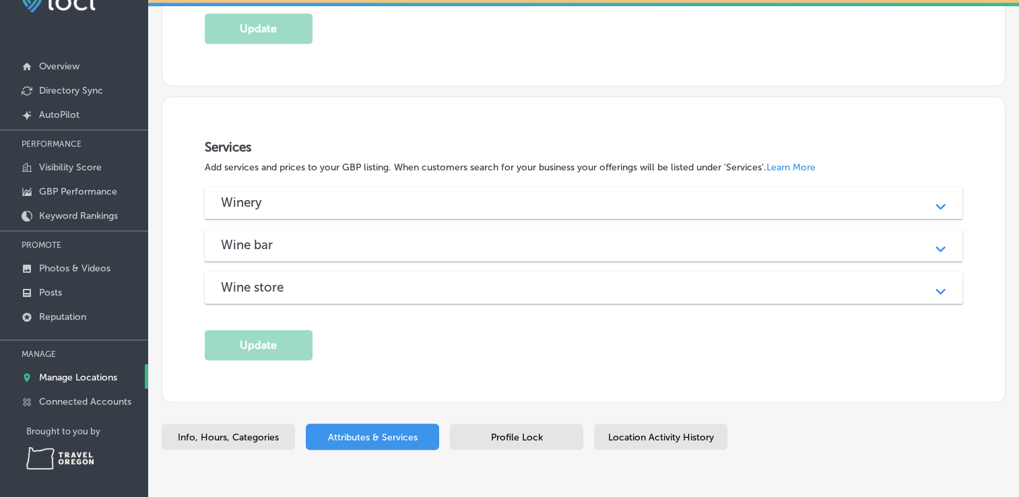
click at [638, 432] on span "Location Activity History" at bounding box center [661, 437] width 106 height 11
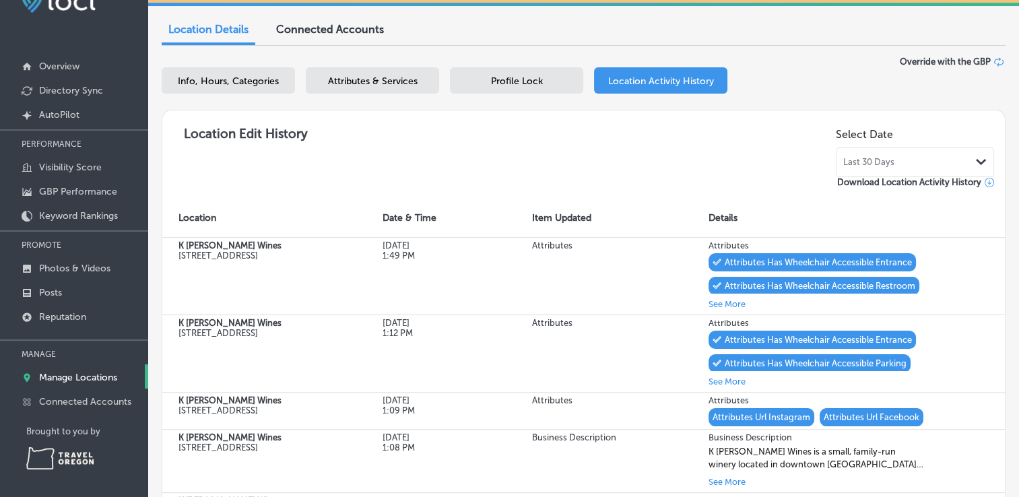
scroll to position [127, 0]
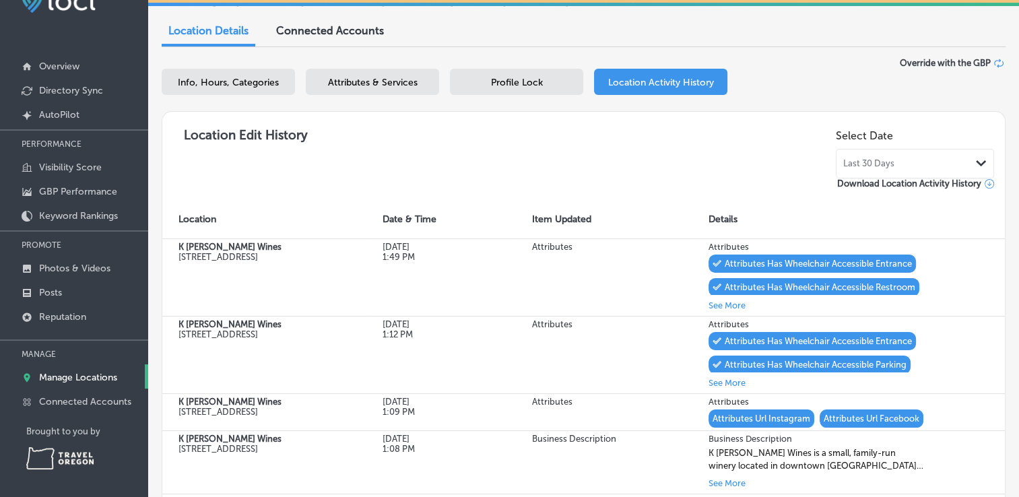
click at [248, 73] on div "Info, Hours, Categories" at bounding box center [228, 82] width 133 height 26
select select "US"
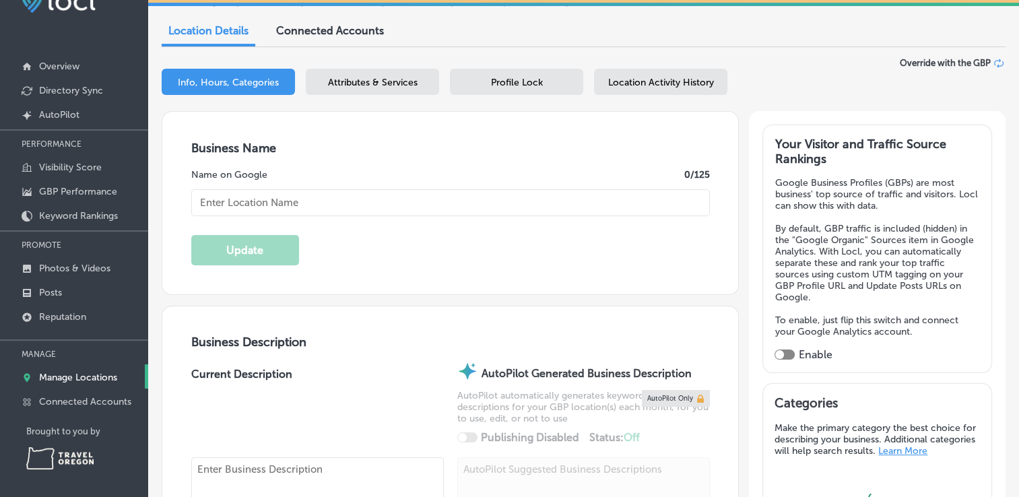
type input "K [PERSON_NAME] Wines"
type input "[STREET_ADDRESS]"
type input "La Grande"
type input "97850"
type input "US"
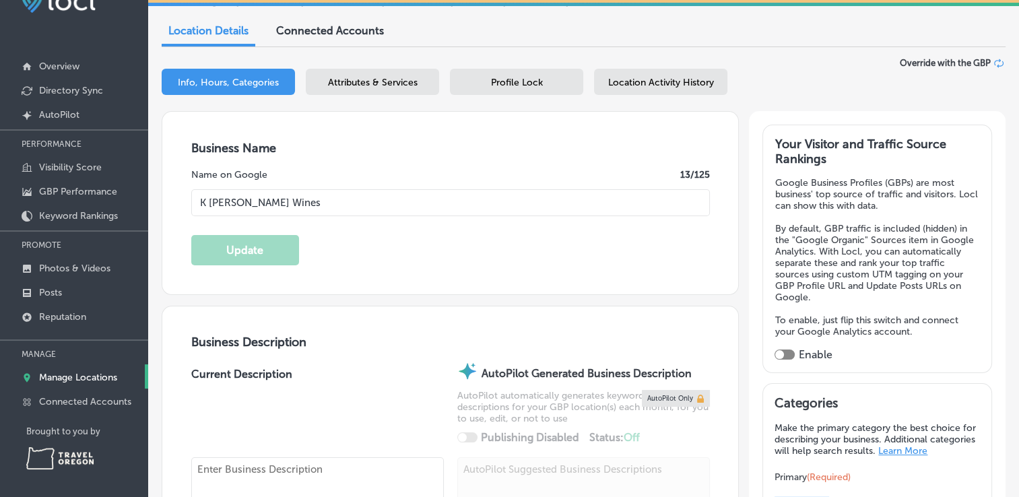
type input "[URL][DOMAIN_NAME]"
click at [335, 32] on span "Connected Accounts" at bounding box center [330, 30] width 108 height 13
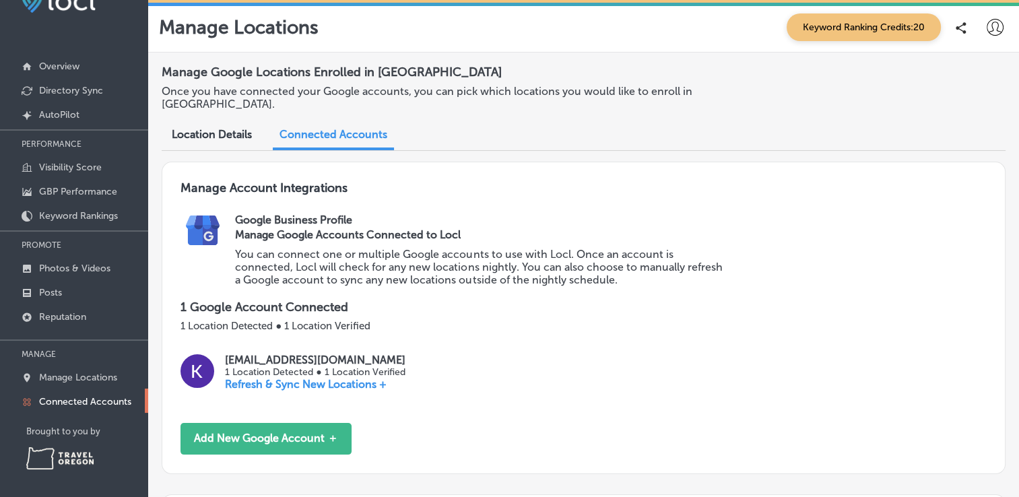
click at [201, 139] on span "Location Details" at bounding box center [212, 134] width 80 height 13
